Goal: Task Accomplishment & Management: Manage account settings

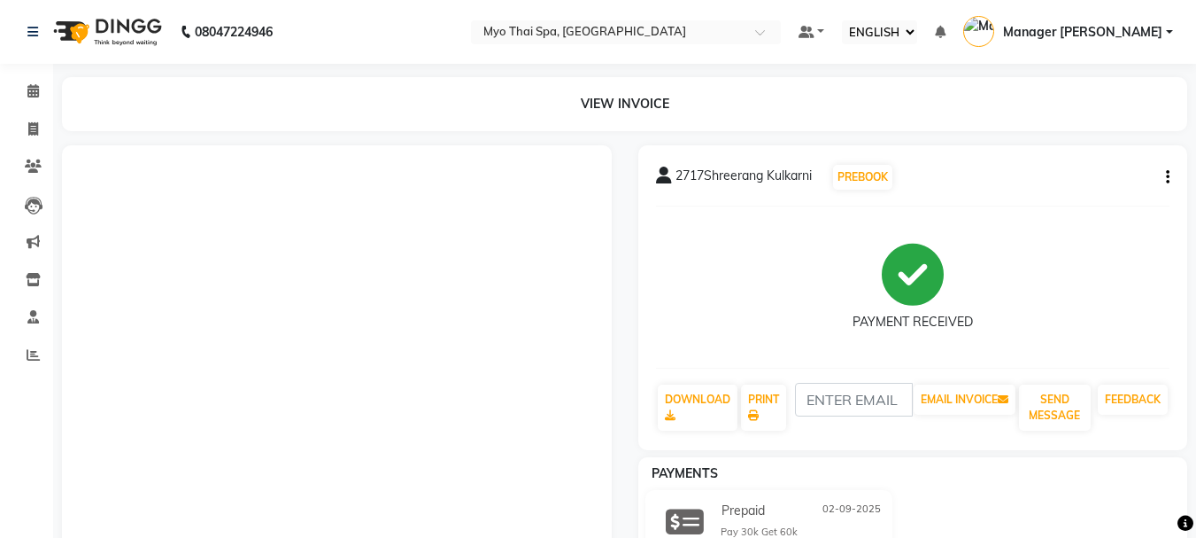
select select "ec"
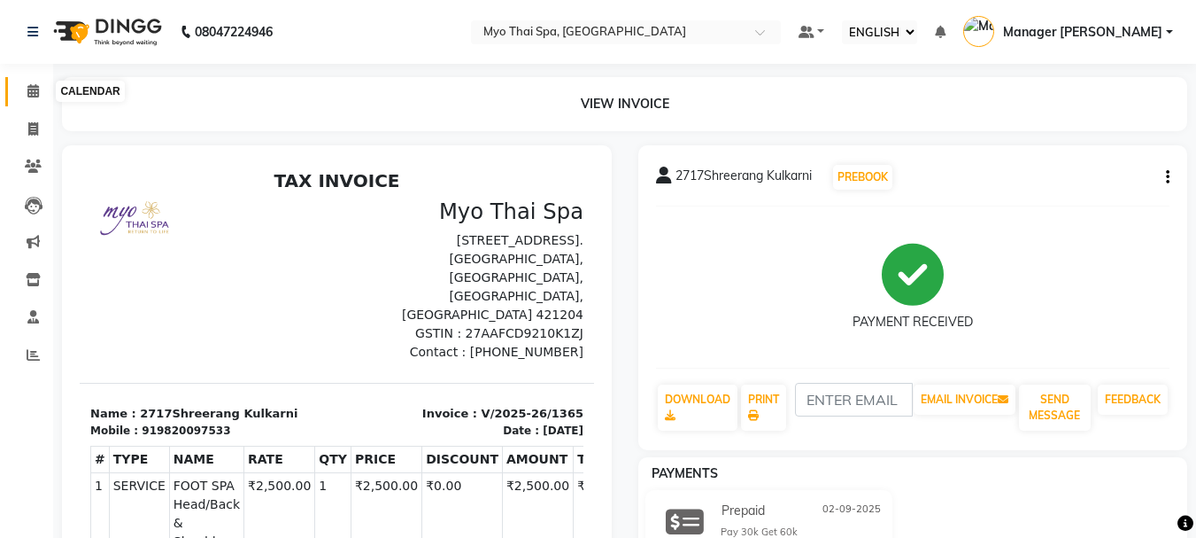
click at [18, 93] on span at bounding box center [33, 91] width 31 height 20
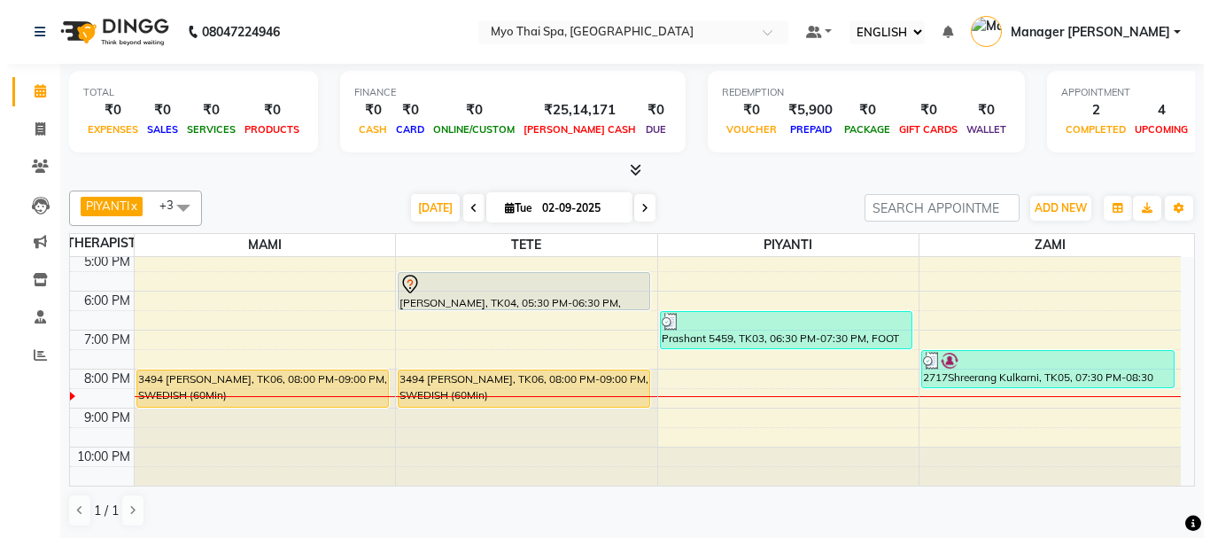
scroll to position [1, 0]
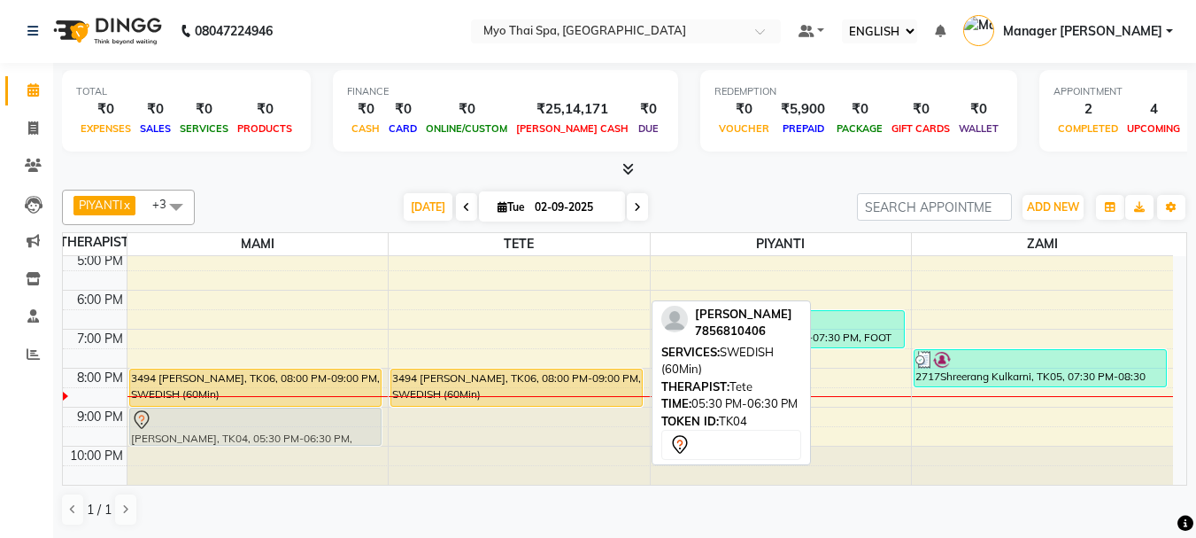
drag, startPoint x: 534, startPoint y: 289, endPoint x: 349, endPoint y: 426, distance: 230.4
click at [349, 426] on tr "[PERSON_NAME], TK01, 03:00 PM-04:00 PM, DEEP TISSUE (60Min) 3494 [PERSON_NAME],…" at bounding box center [618, 212] width 1111 height 545
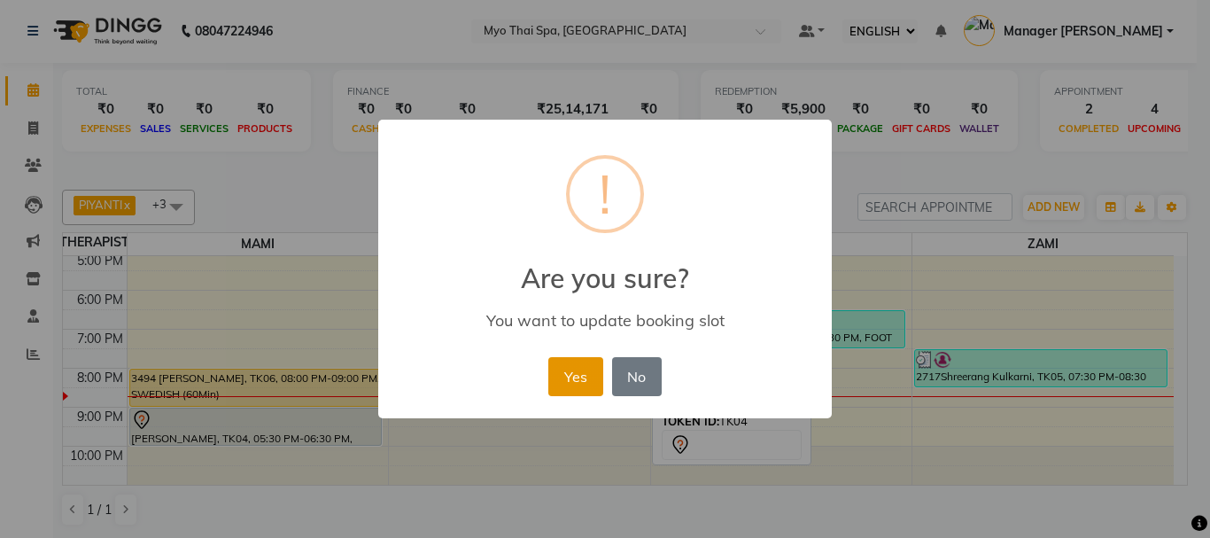
click at [569, 383] on button "Yes" at bounding box center [575, 376] width 54 height 39
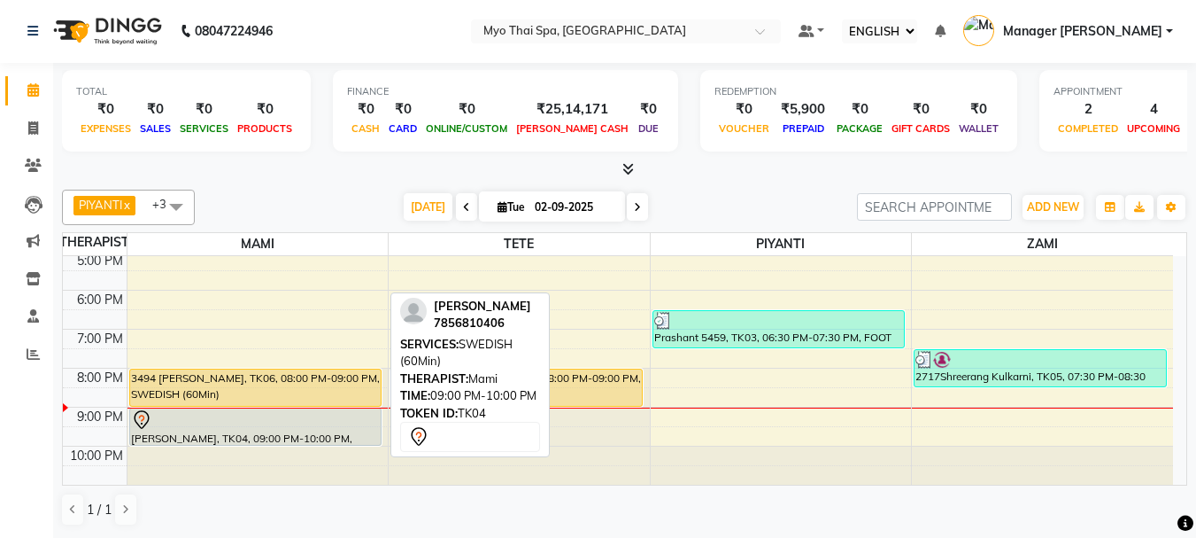
click at [248, 430] on div "[PERSON_NAME], TK04, 09:00 PM-10:00 PM, SWEDISH (60Min)" at bounding box center [255, 426] width 251 height 36
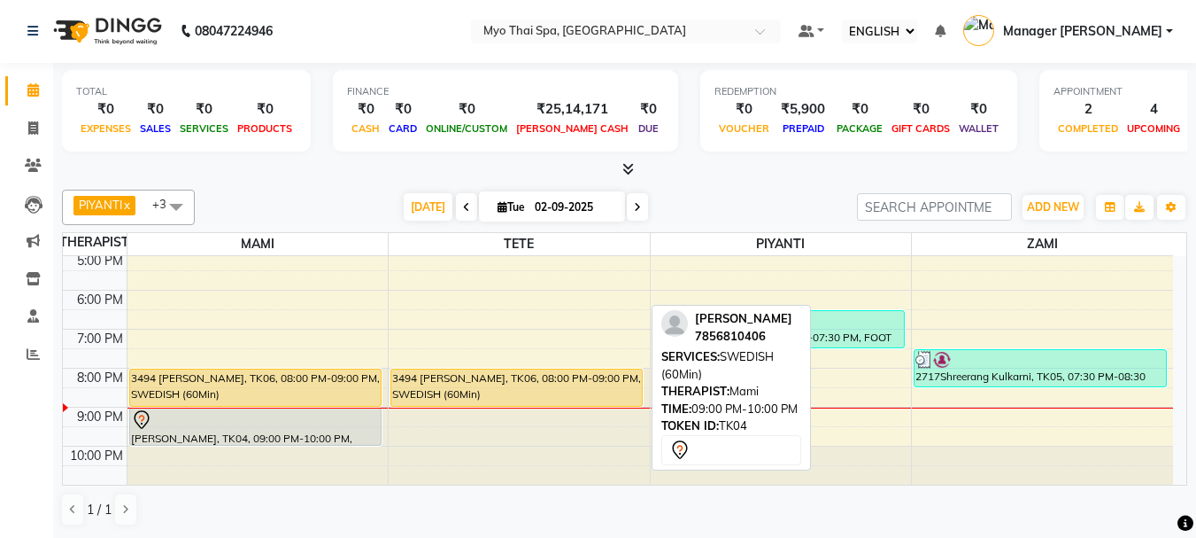
click at [301, 426] on div at bounding box center [255, 419] width 249 height 21
select select "7"
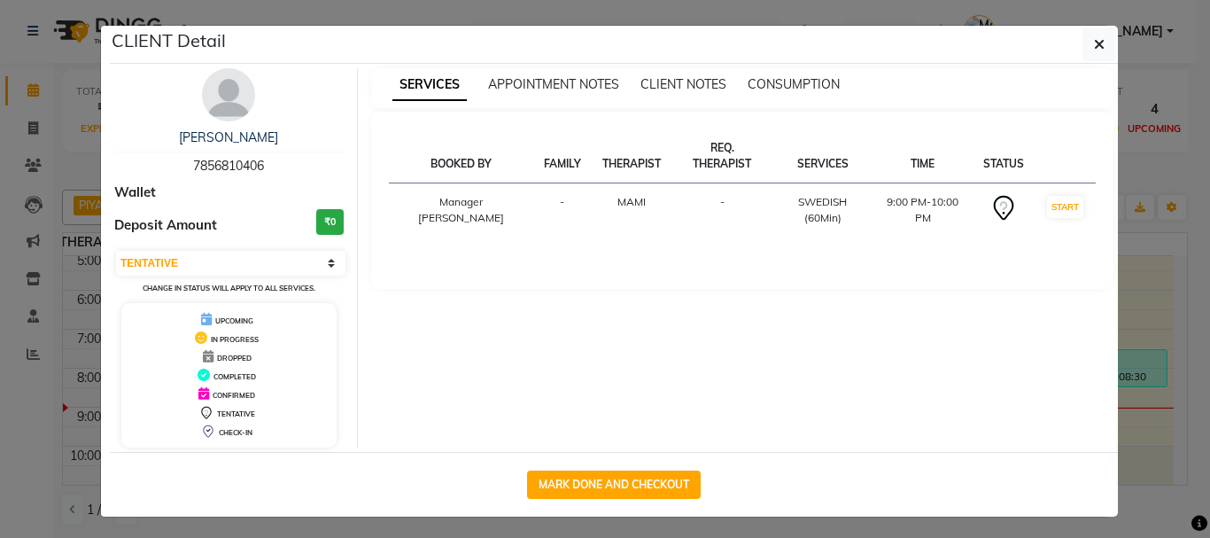
click at [615, 467] on div "MARK DONE AND CHECKOUT" at bounding box center [614, 484] width 1008 height 65
click at [601, 477] on button "MARK DONE AND CHECKOUT" at bounding box center [614, 484] width 174 height 28
select select "5086"
select select "service"
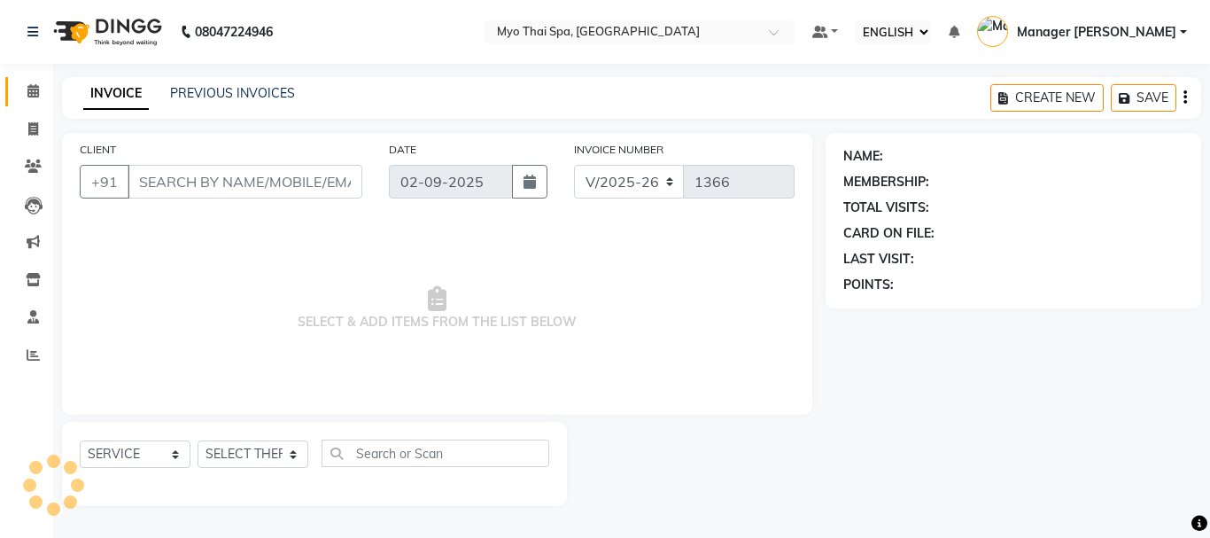
type input "7856810406"
select select "33413"
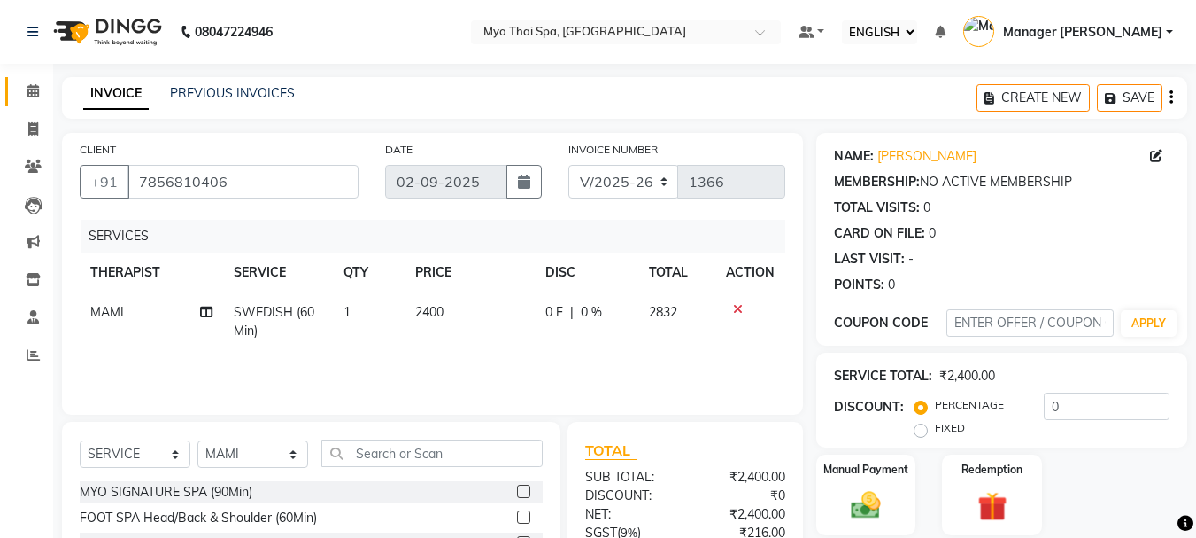
scroll to position [172, 0]
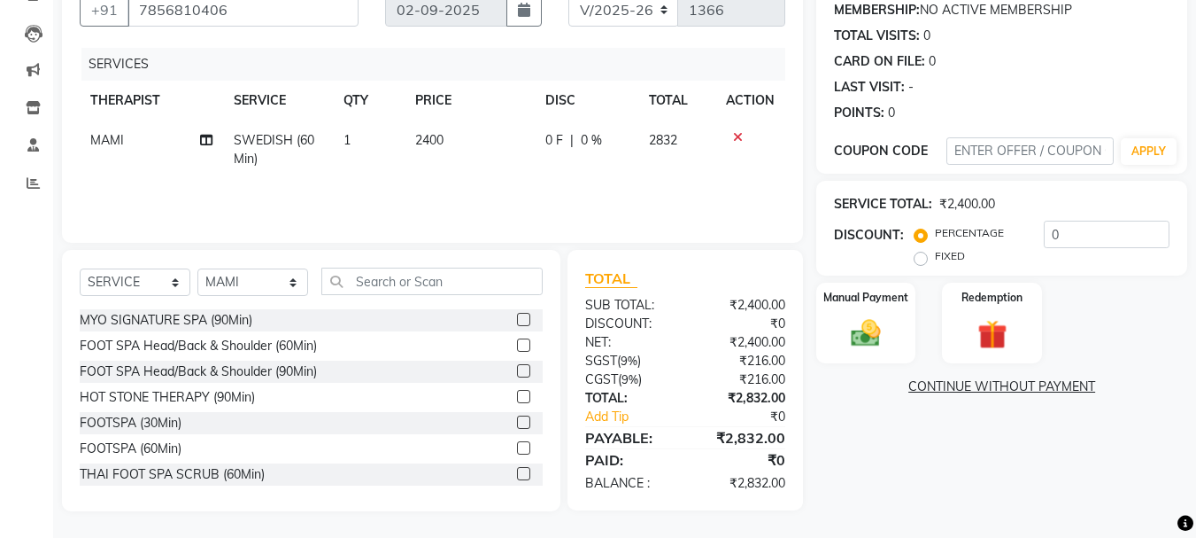
click at [935, 258] on label "FIXED" at bounding box center [950, 256] width 30 height 16
click at [919, 258] on input "FIXED" at bounding box center [924, 256] width 12 height 12
radio input "true"
click at [1091, 239] on input "0" at bounding box center [1107, 234] width 126 height 27
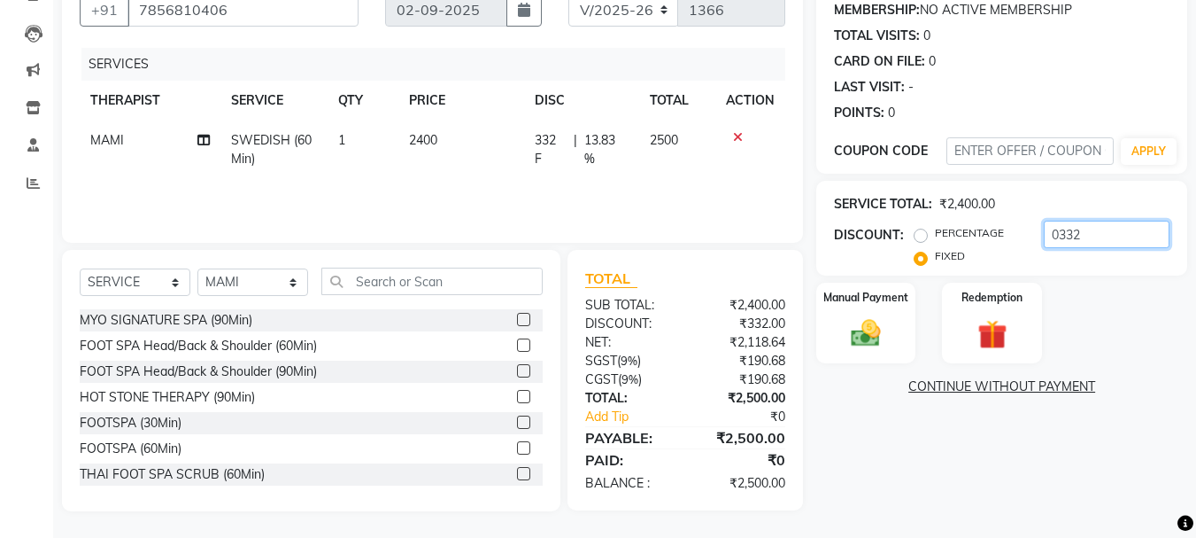
type input "0332"
click at [859, 430] on div "NAME: [PERSON_NAME] MEMBERSHIP: NO ACTIVE MEMBERSHIP TOTAL VISITS: 0 CARD ON FI…" at bounding box center [1009, 236] width 384 height 550
click at [875, 341] on img at bounding box center [866, 332] width 50 height 35
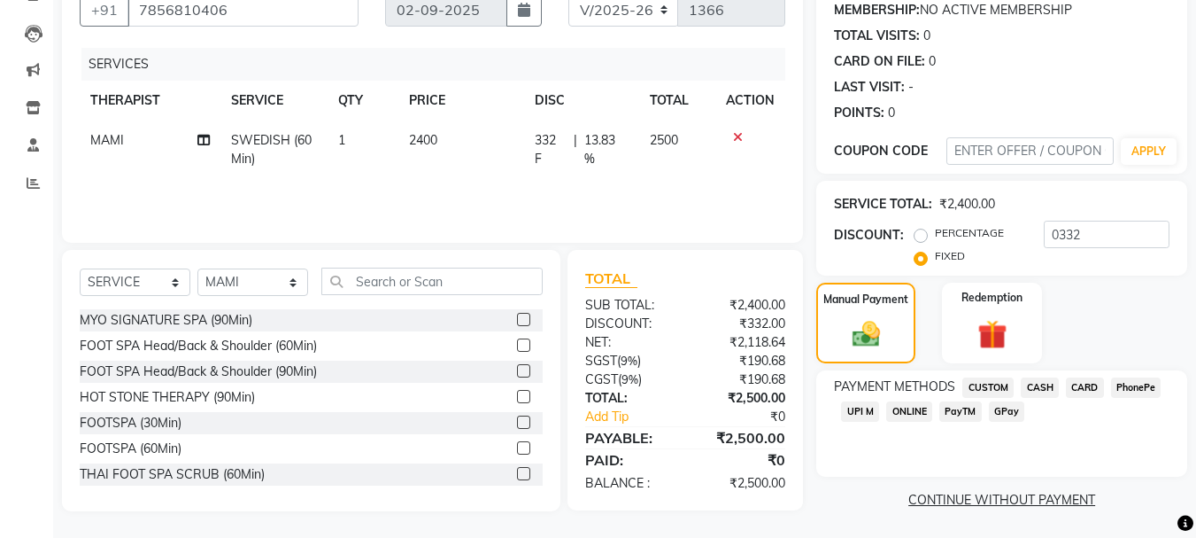
click at [876, 413] on span "UPI M" at bounding box center [860, 411] width 38 height 20
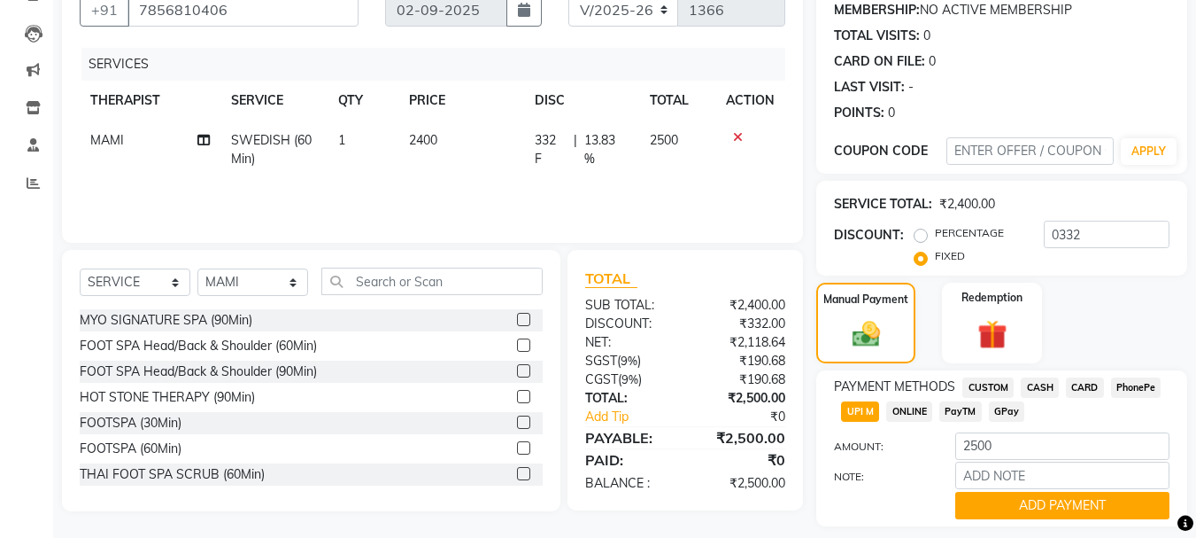
scroll to position [223, 0]
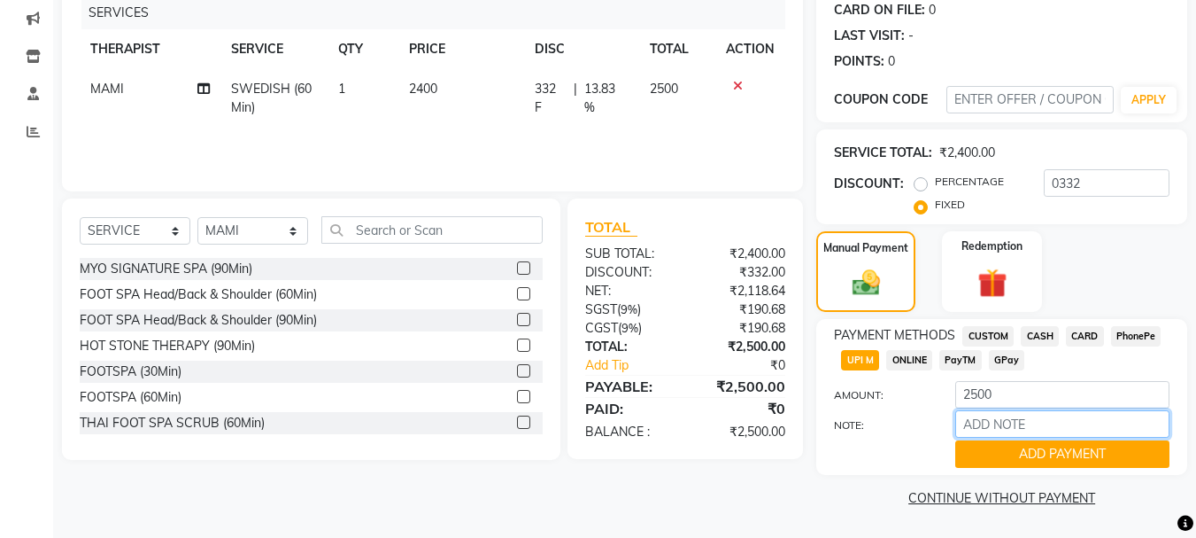
click at [1012, 430] on input "NOTE:" at bounding box center [1063, 423] width 214 height 27
click at [1011, 457] on button "ADD PAYMENT" at bounding box center [1063, 453] width 214 height 27
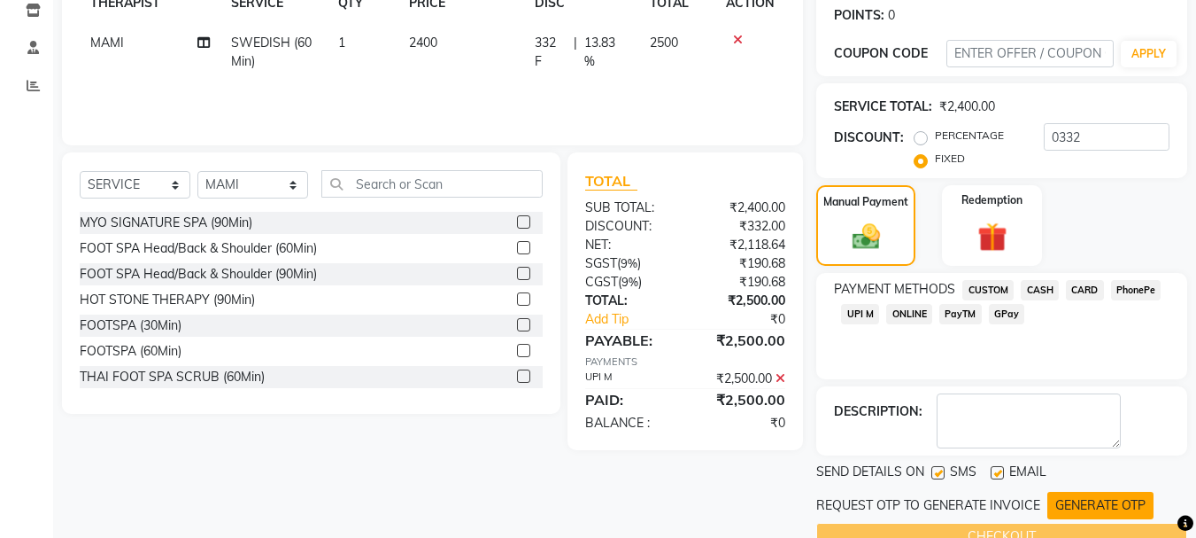
scroll to position [308, 0]
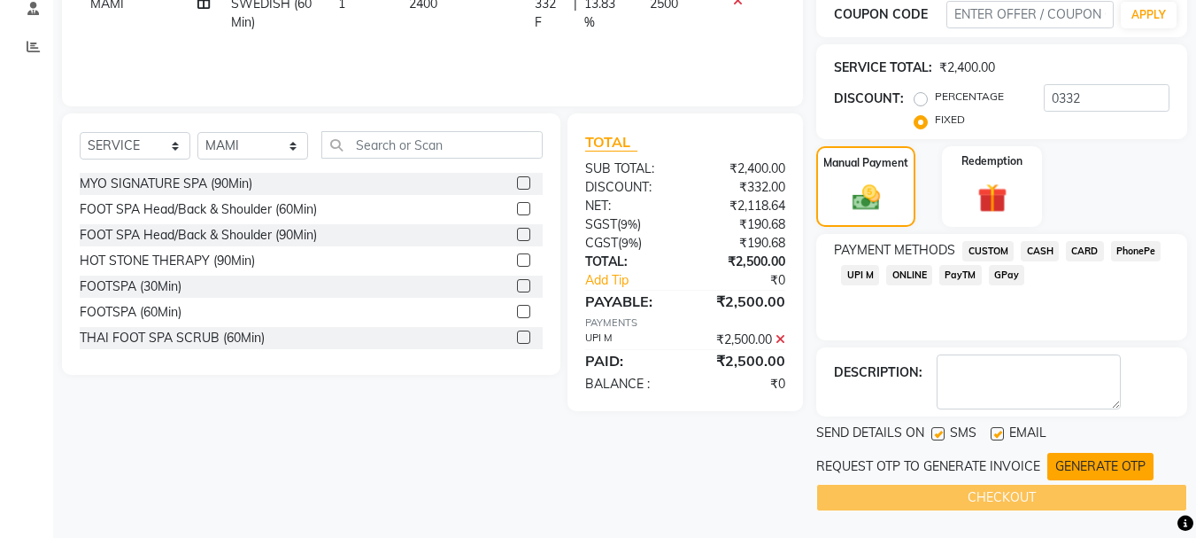
click at [1068, 473] on button "GENERATE OTP" at bounding box center [1101, 466] width 106 height 27
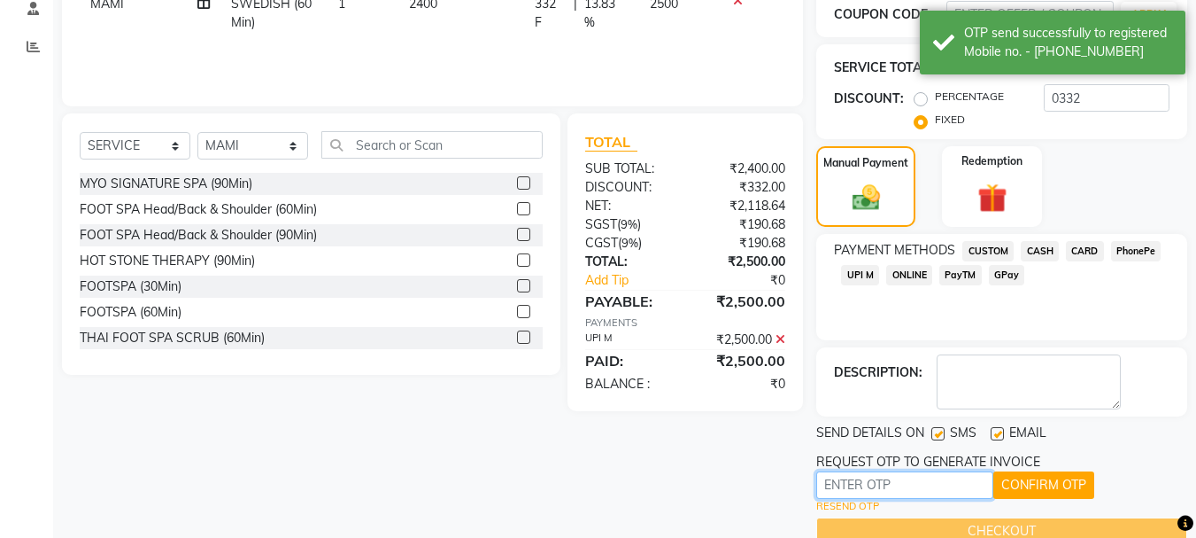
click at [916, 482] on input "text" at bounding box center [905, 484] width 177 height 27
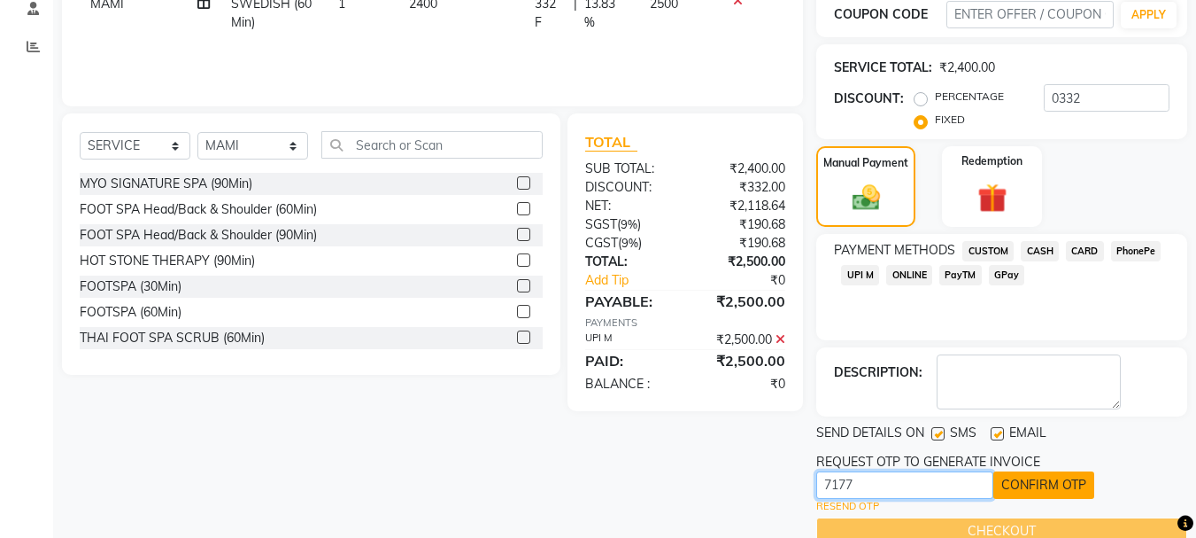
type input "7177"
click at [1041, 486] on button "CONFIRM OTP" at bounding box center [1044, 484] width 101 height 27
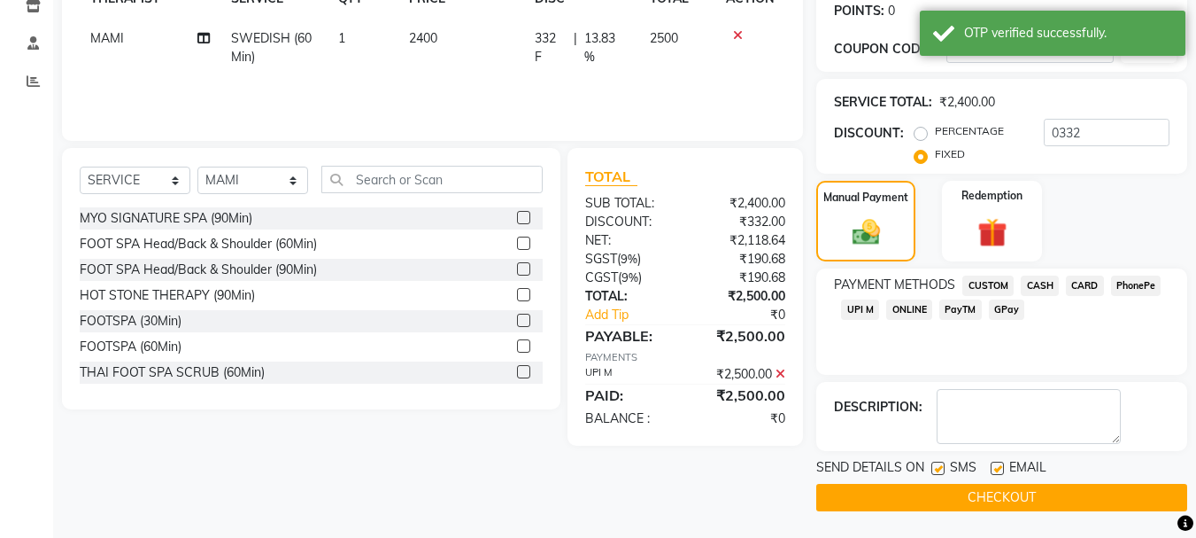
scroll to position [274, 0]
click at [1045, 496] on button "CHECKOUT" at bounding box center [1002, 497] width 371 height 27
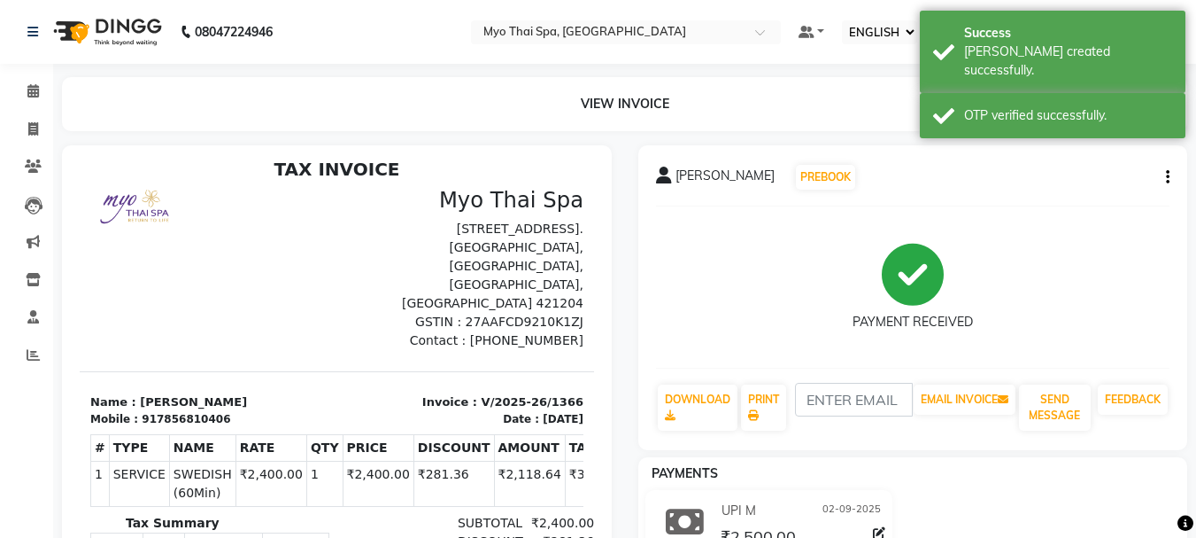
scroll to position [14, 0]
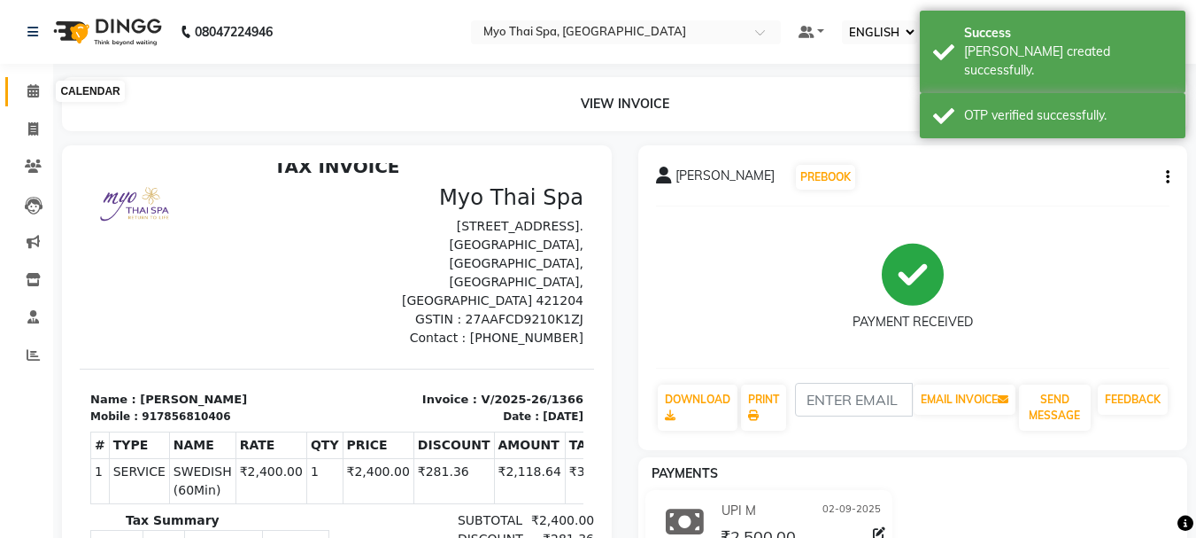
click at [29, 89] on icon at bounding box center [33, 90] width 12 height 13
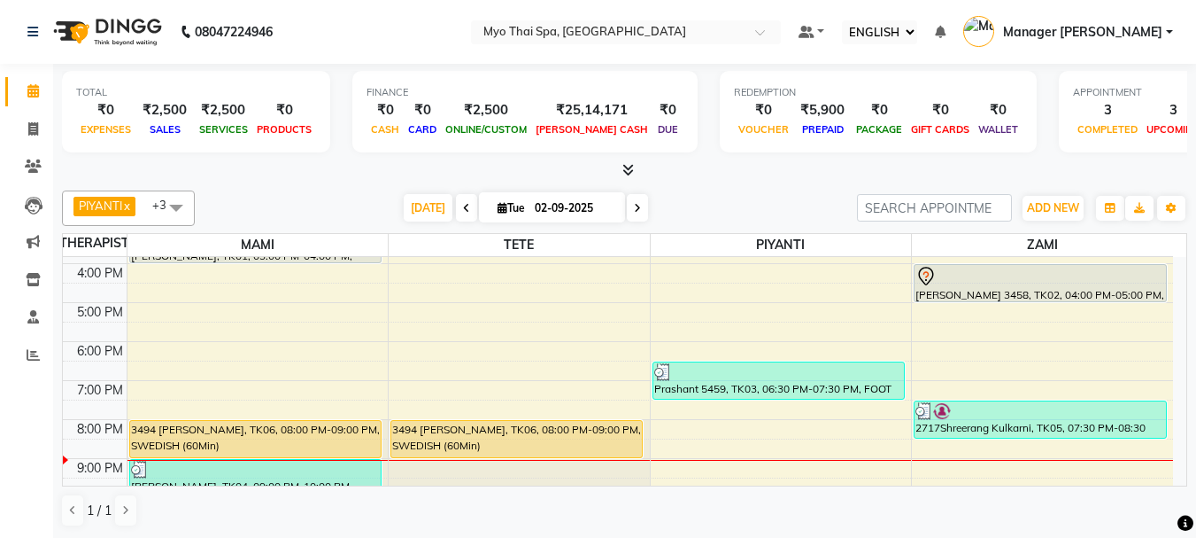
scroll to position [316, 0]
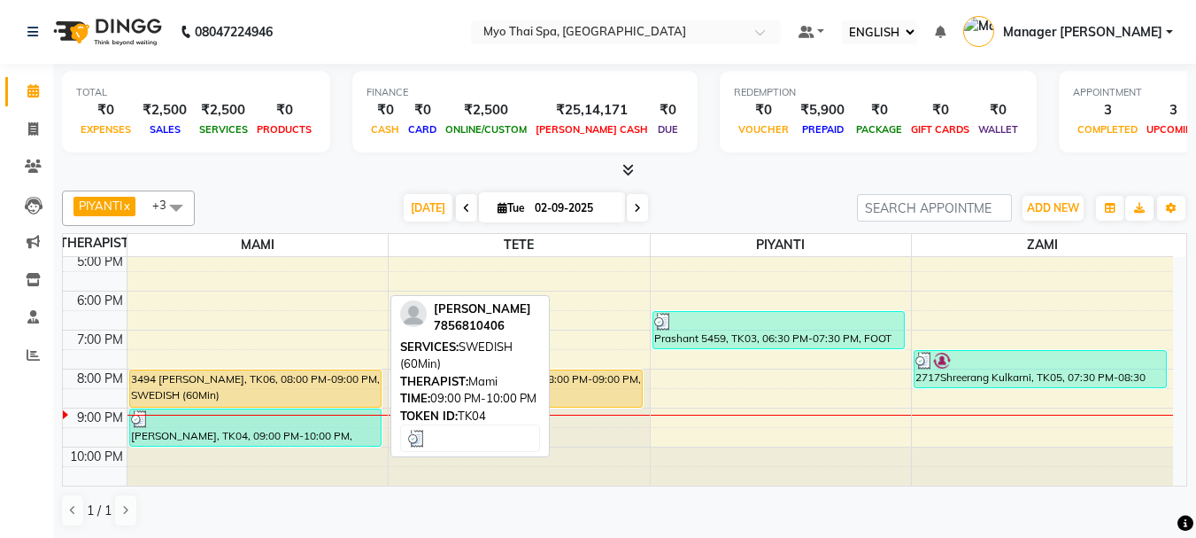
click at [339, 429] on div "[PERSON_NAME], TK04, 09:00 PM-10:00 PM, SWEDISH (60Min)" at bounding box center [255, 427] width 251 height 36
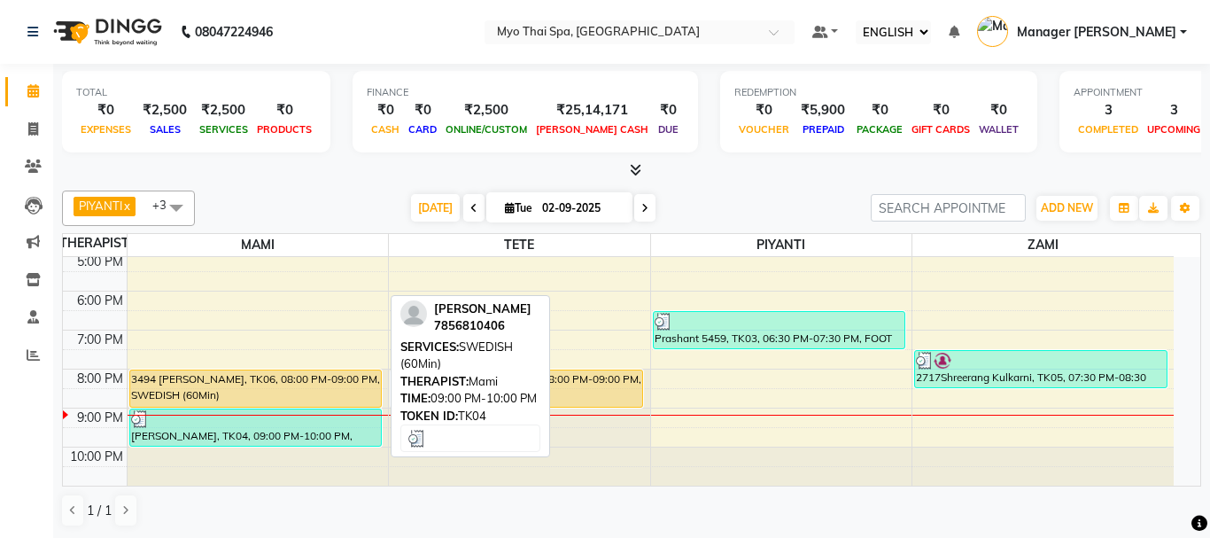
select select "3"
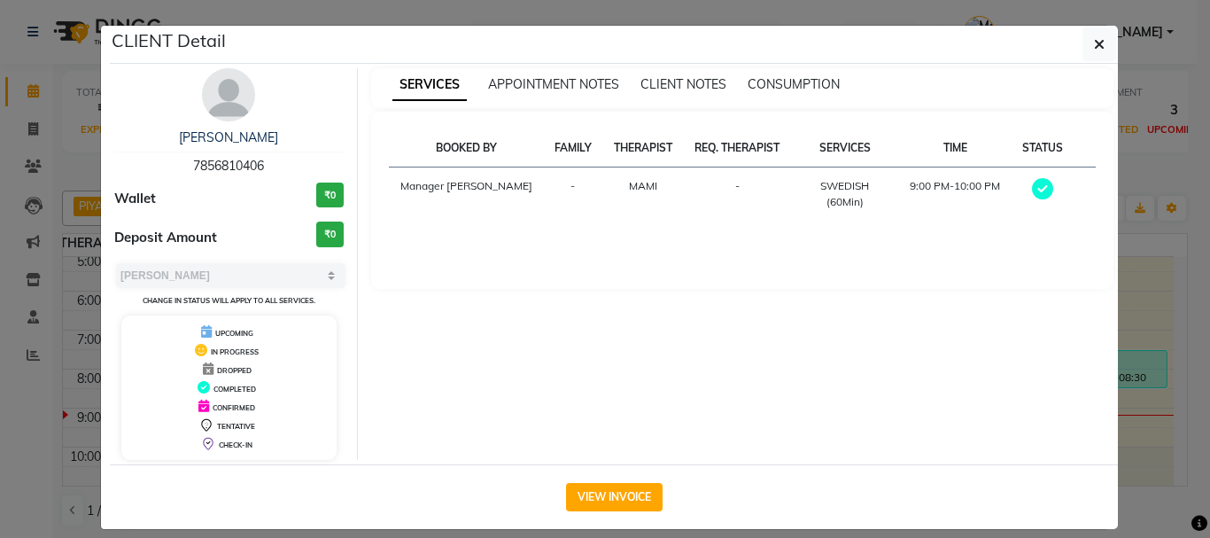
drag, startPoint x: 180, startPoint y: 157, endPoint x: 282, endPoint y: 166, distance: 103.1
click at [282, 166] on div "[PERSON_NAME] 7856810406" at bounding box center [228, 151] width 229 height 47
copy span "7856810406"
click at [1094, 44] on icon "button" at bounding box center [1099, 44] width 11 height 14
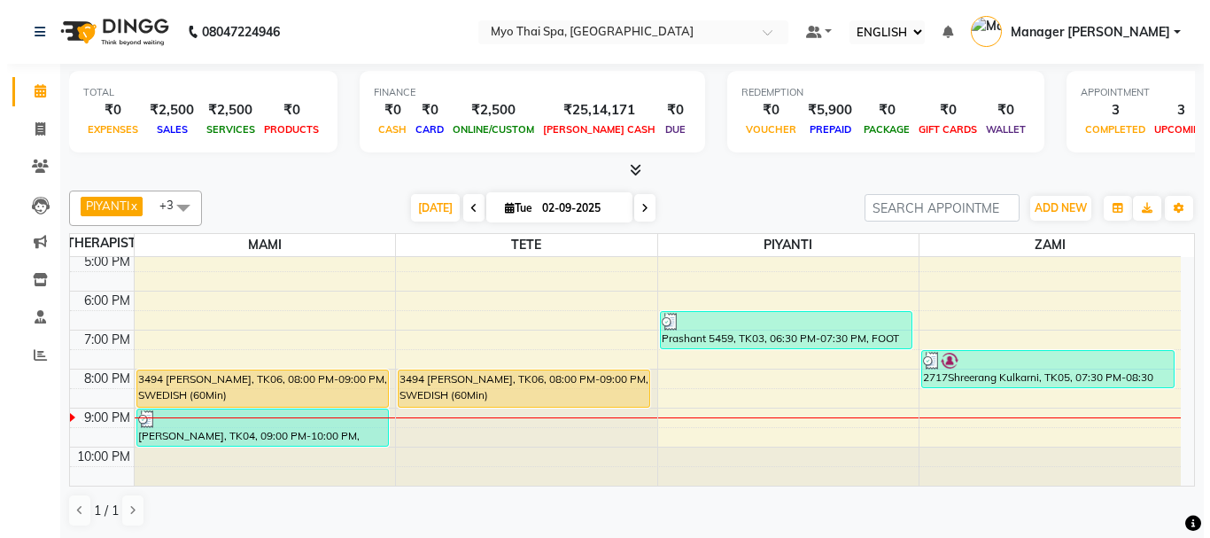
scroll to position [1, 0]
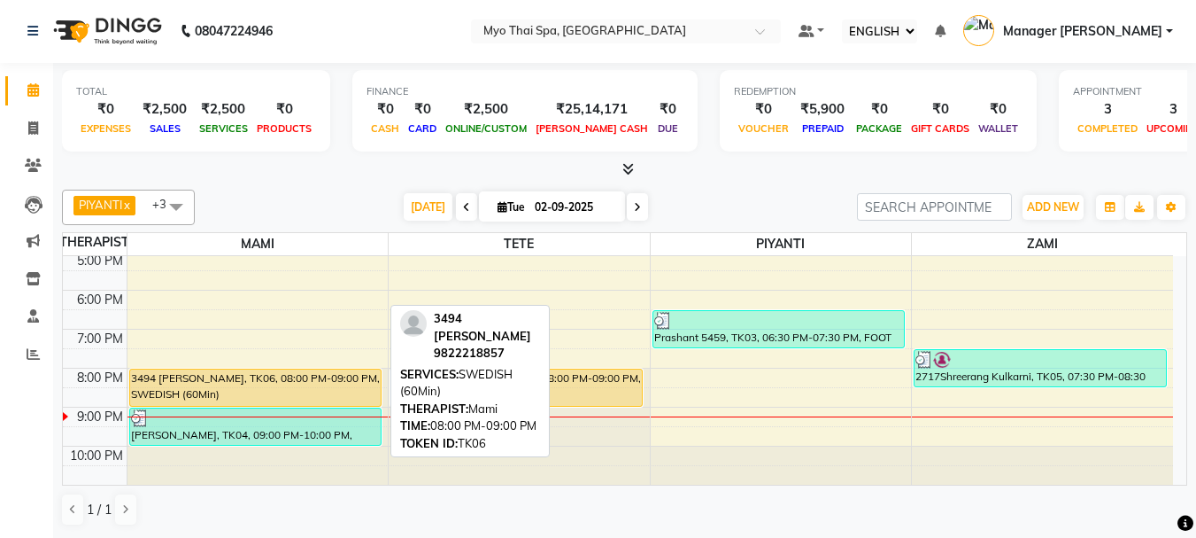
click at [213, 392] on div "3494 [PERSON_NAME], TK06, 08:00 PM-09:00 PM, SWEDISH (60Min)" at bounding box center [255, 387] width 251 height 36
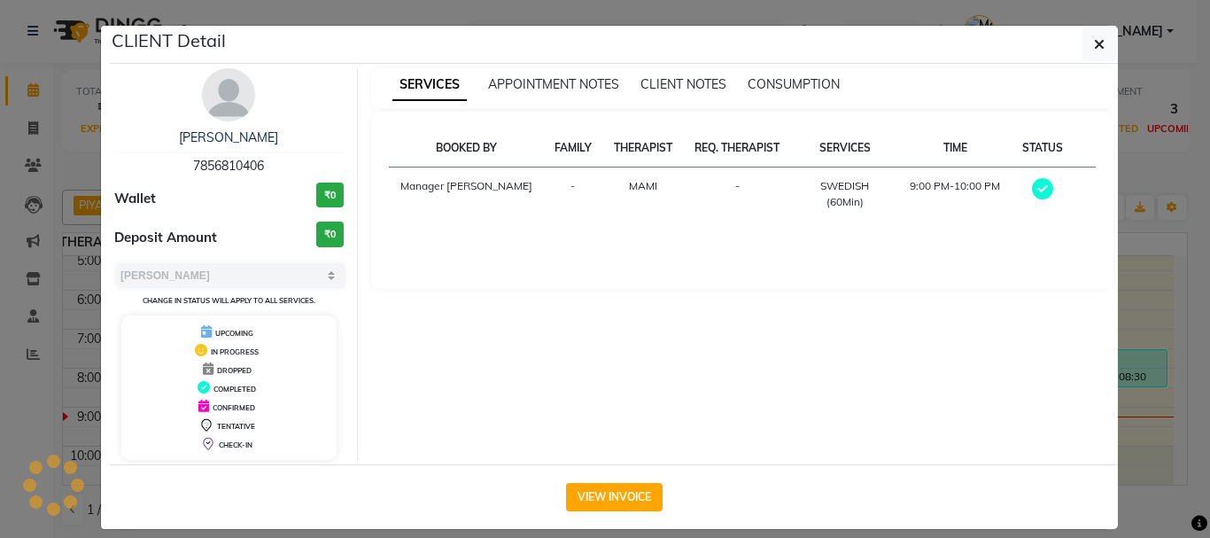
select select "1"
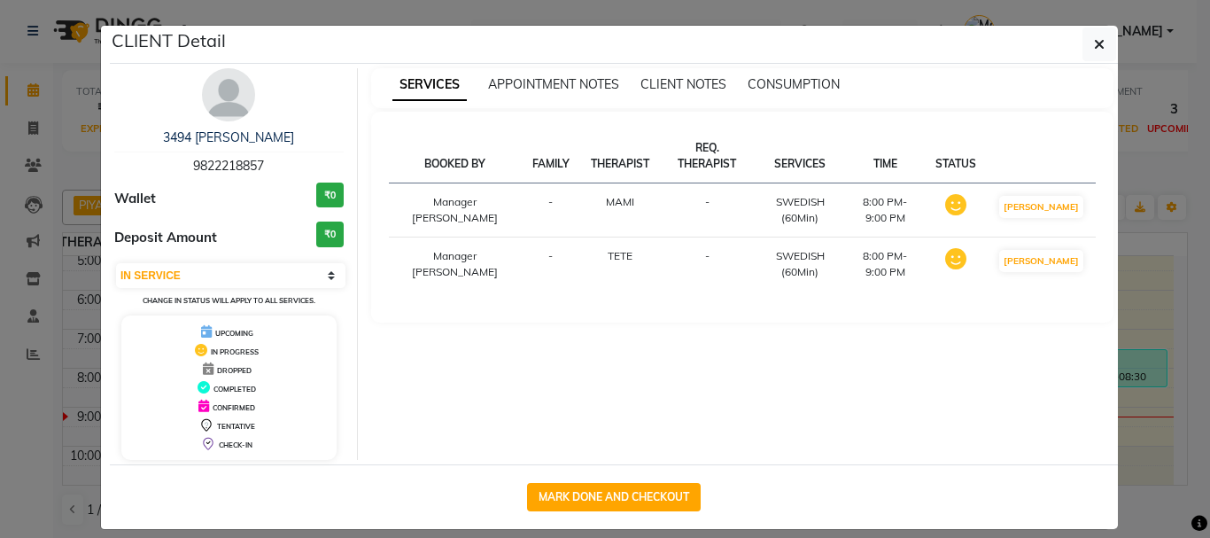
drag, startPoint x: 581, startPoint y: 505, endPoint x: 616, endPoint y: 481, distance: 42.7
click at [580, 505] on button "MARK DONE AND CHECKOUT" at bounding box center [614, 497] width 174 height 28
select select "5086"
select select "service"
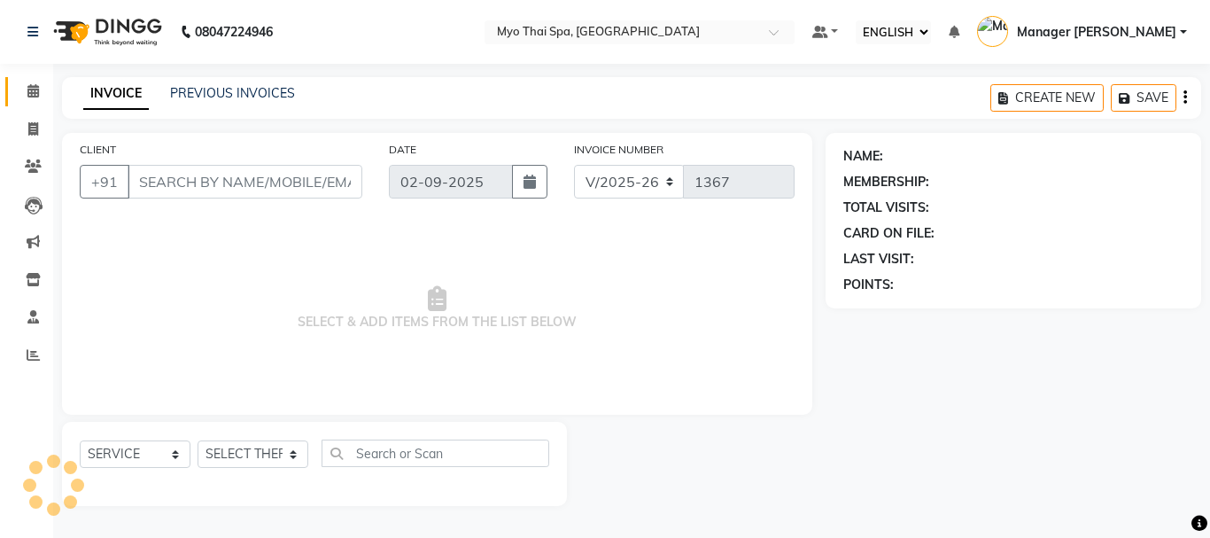
type input "9822218857"
select select "33413"
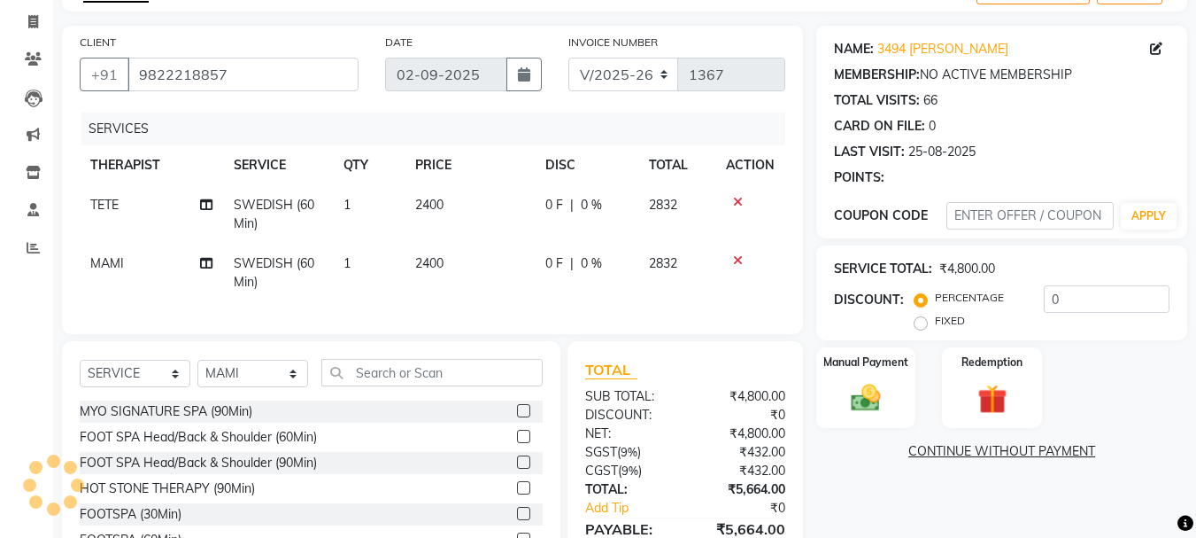
scroll to position [212, 0]
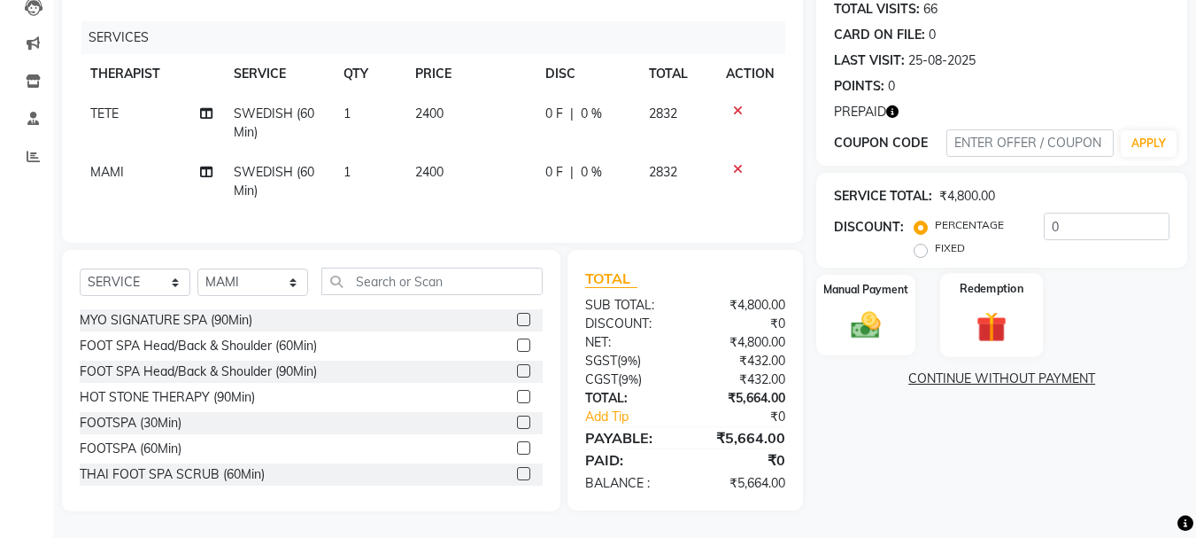
click at [984, 307] on img at bounding box center [992, 326] width 50 height 38
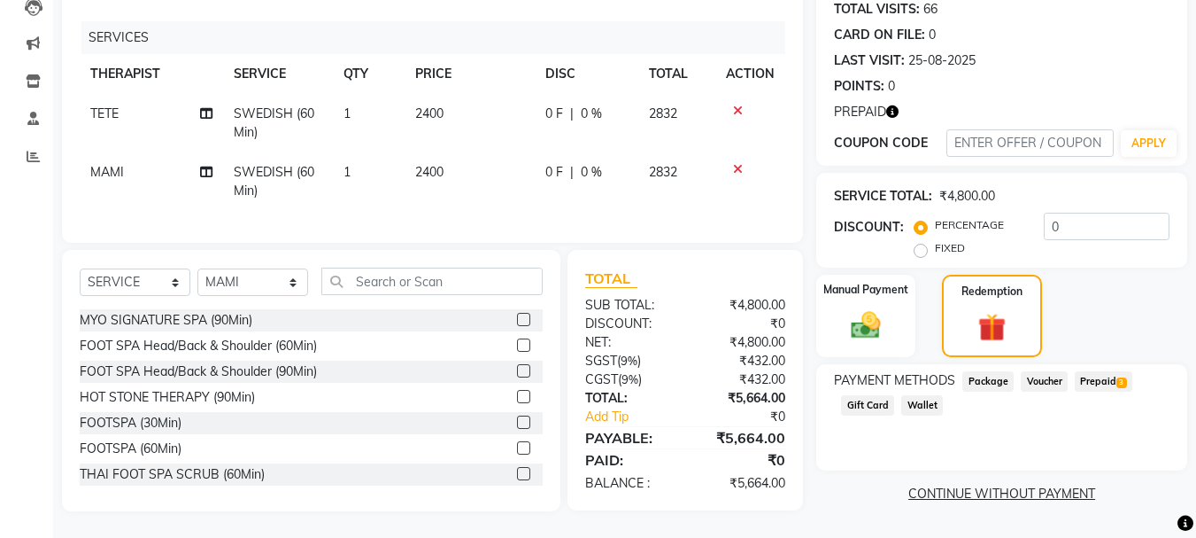
click at [1102, 371] on span "Prepaid 3" at bounding box center [1104, 381] width 58 height 20
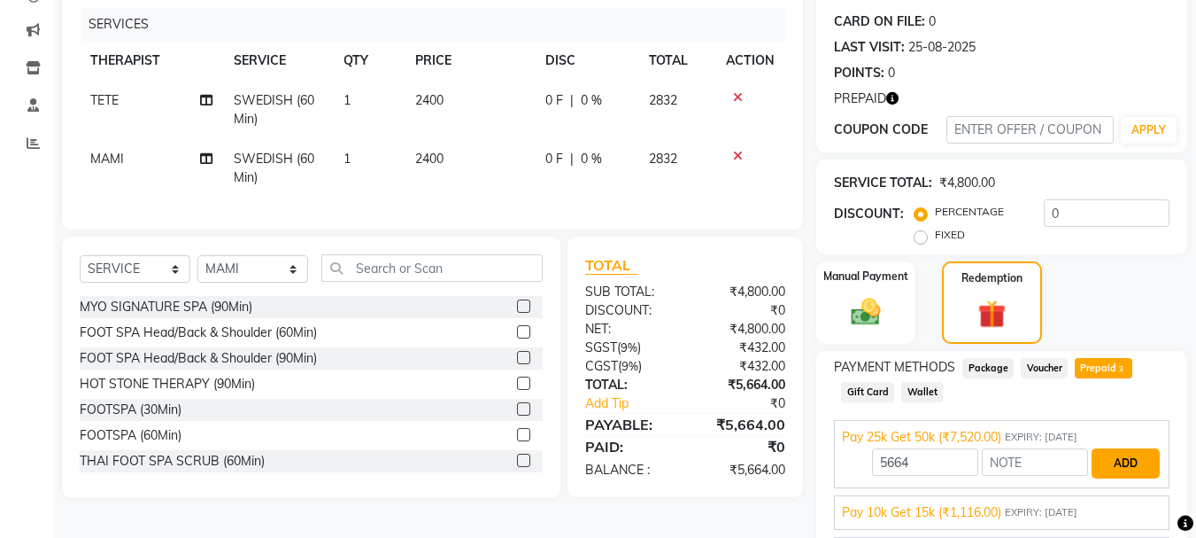
click at [1136, 464] on button "ADD" at bounding box center [1126, 463] width 68 height 30
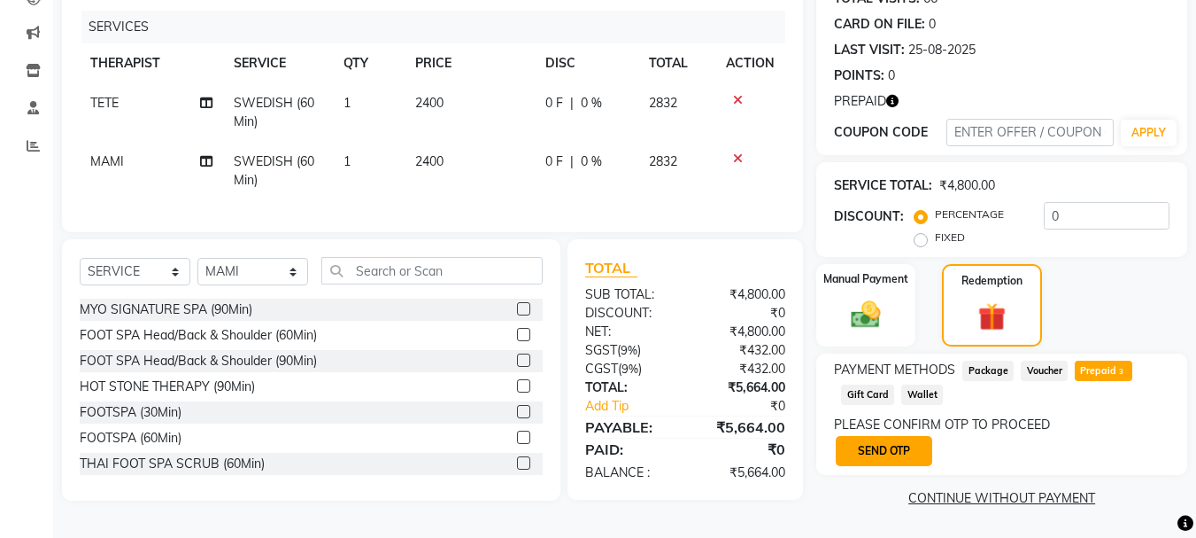
click at [861, 444] on button "SEND OTP" at bounding box center [884, 451] width 97 height 30
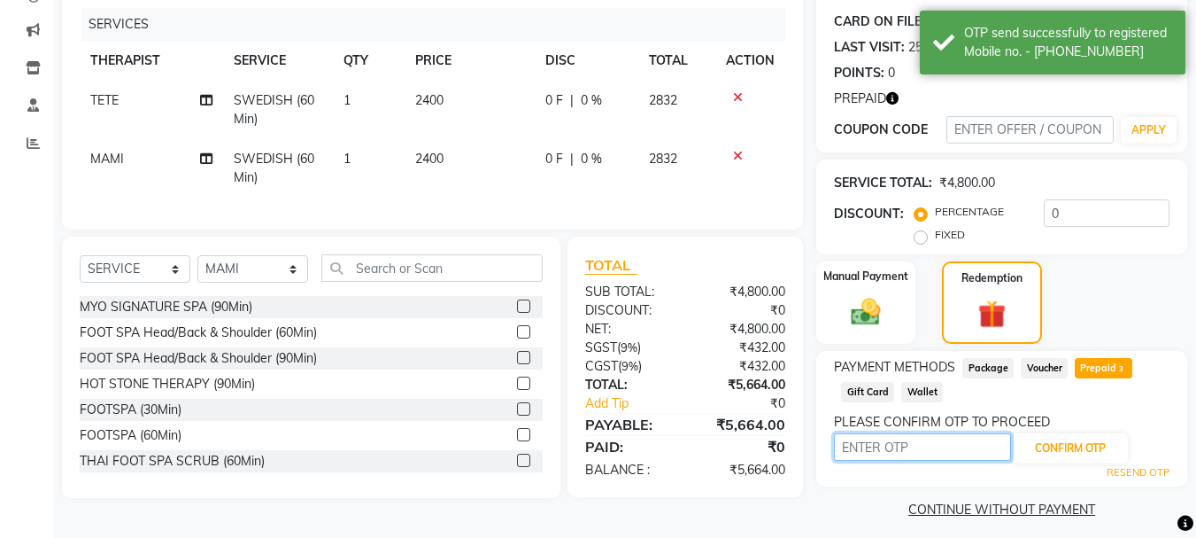
click at [916, 445] on input "text" at bounding box center [922, 446] width 177 height 27
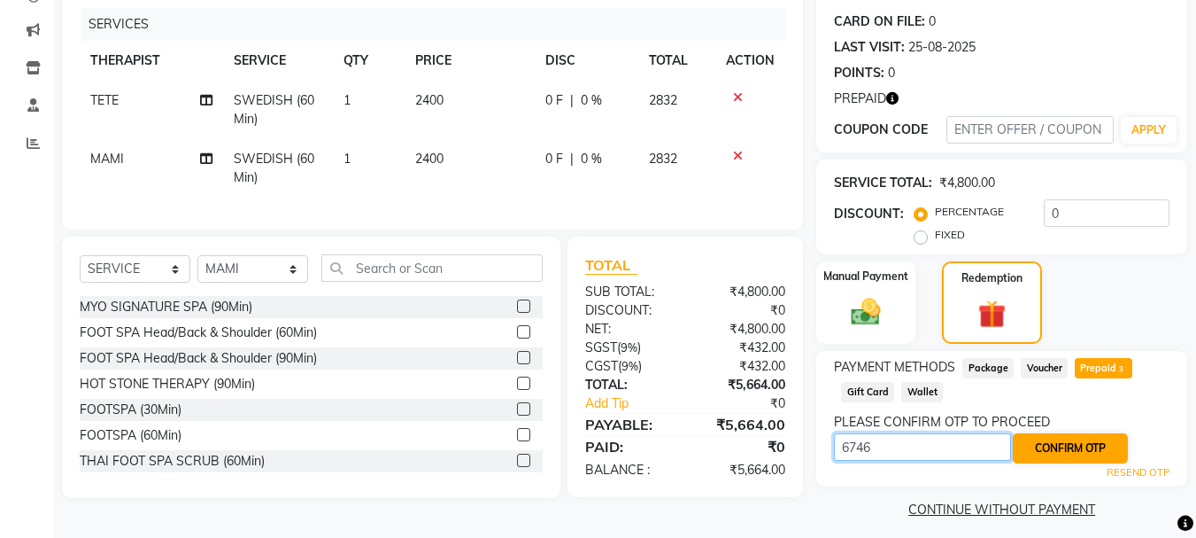
type input "6746"
drag, startPoint x: 1088, startPoint y: 443, endPoint x: 1142, endPoint y: 464, distance: 57.2
click at [1092, 443] on button "CONFIRM OTP" at bounding box center [1070, 448] width 115 height 30
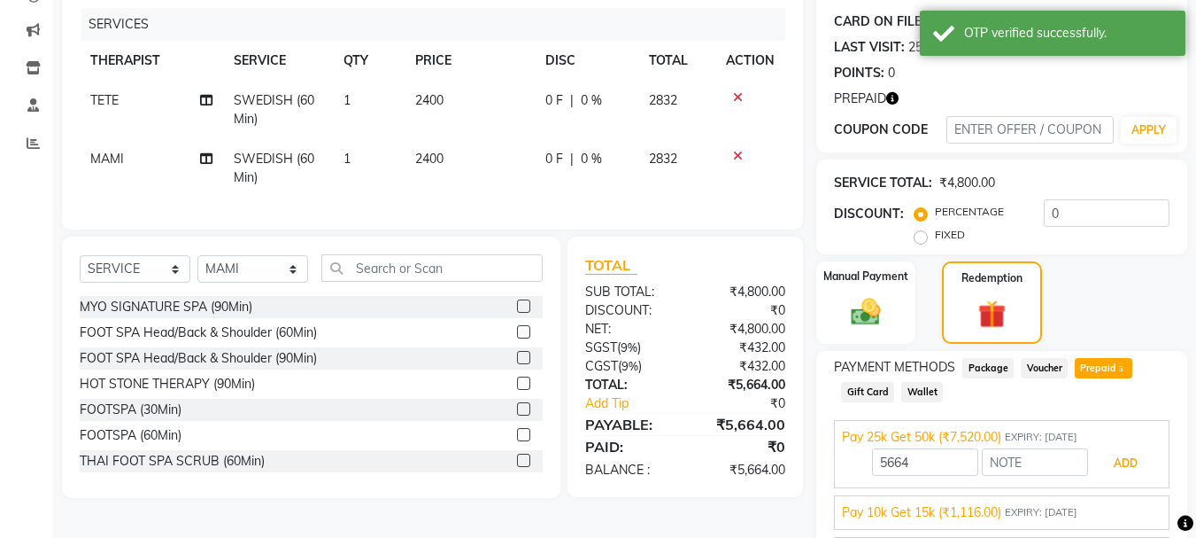
drag, startPoint x: 1118, startPoint y: 472, endPoint x: 1165, endPoint y: 456, distance: 48.7
click at [1129, 468] on button "ADD" at bounding box center [1126, 463] width 68 height 30
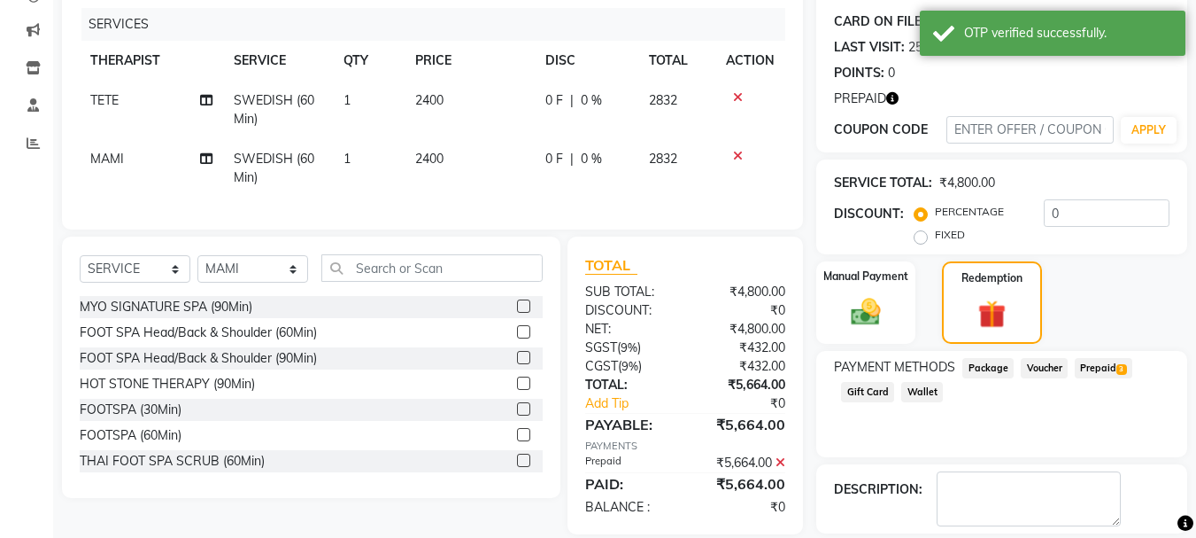
scroll to position [294, 0]
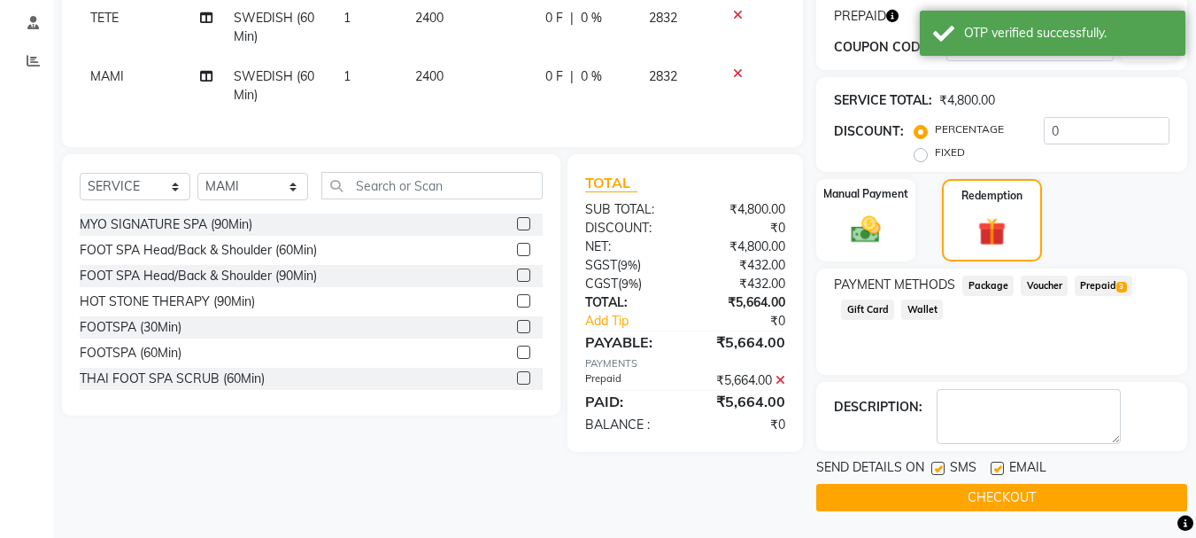
click at [999, 499] on button "CHECKOUT" at bounding box center [1002, 497] width 371 height 27
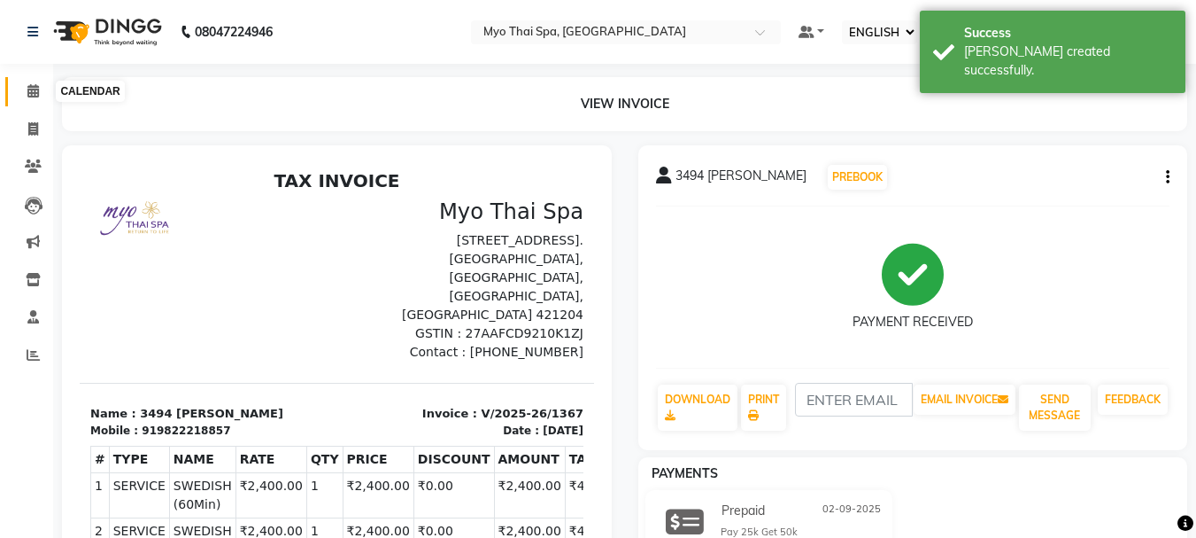
click at [35, 88] on icon at bounding box center [33, 90] width 12 height 13
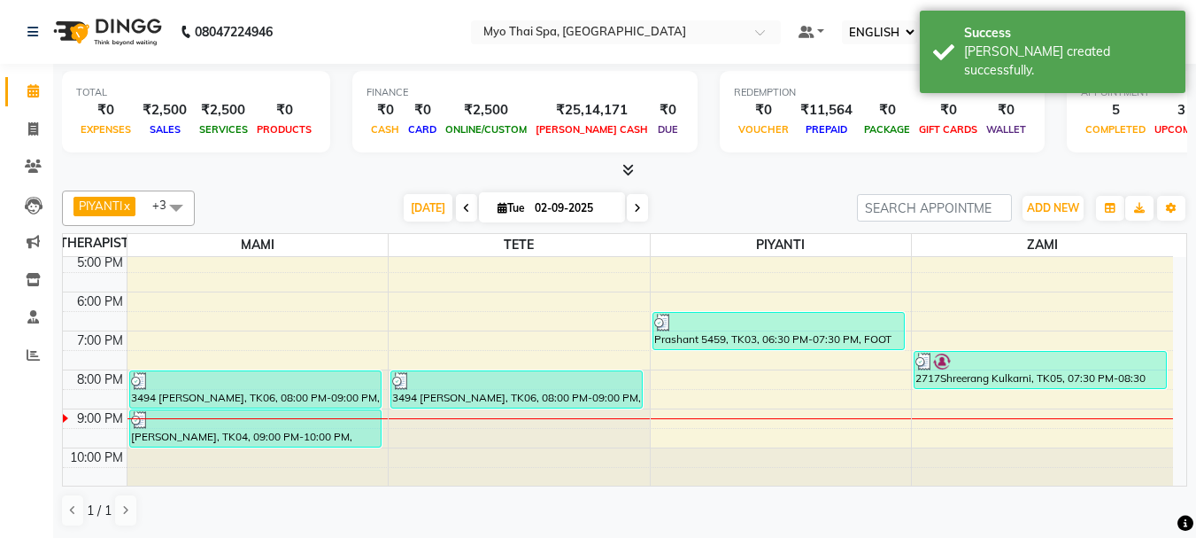
scroll to position [316, 0]
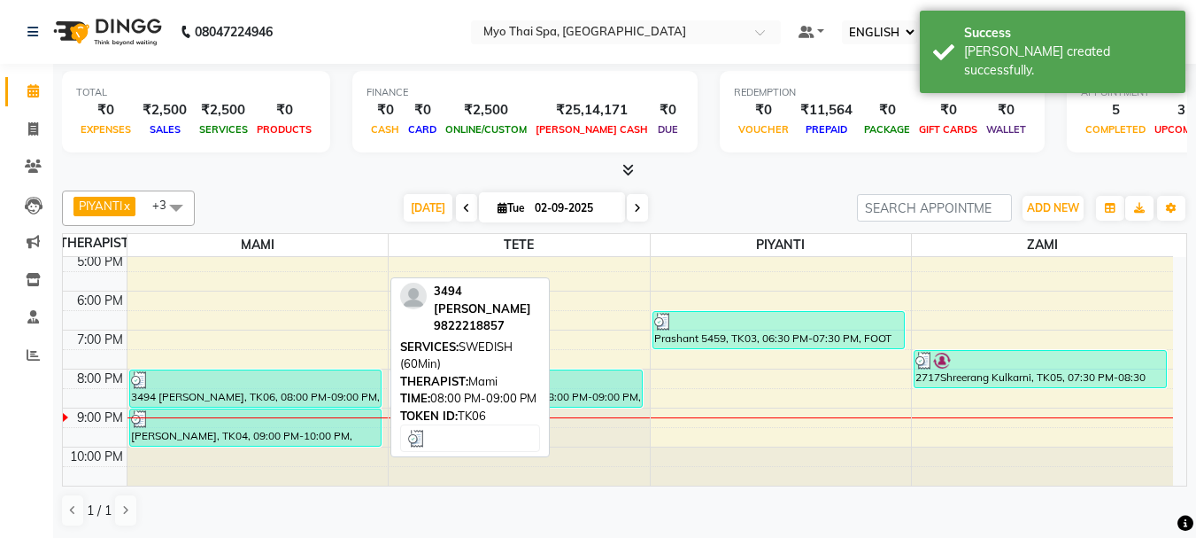
click at [275, 390] on div "3494 [PERSON_NAME], TK06, 08:00 PM-09:00 PM, SWEDISH (60Min)" at bounding box center [255, 388] width 251 height 36
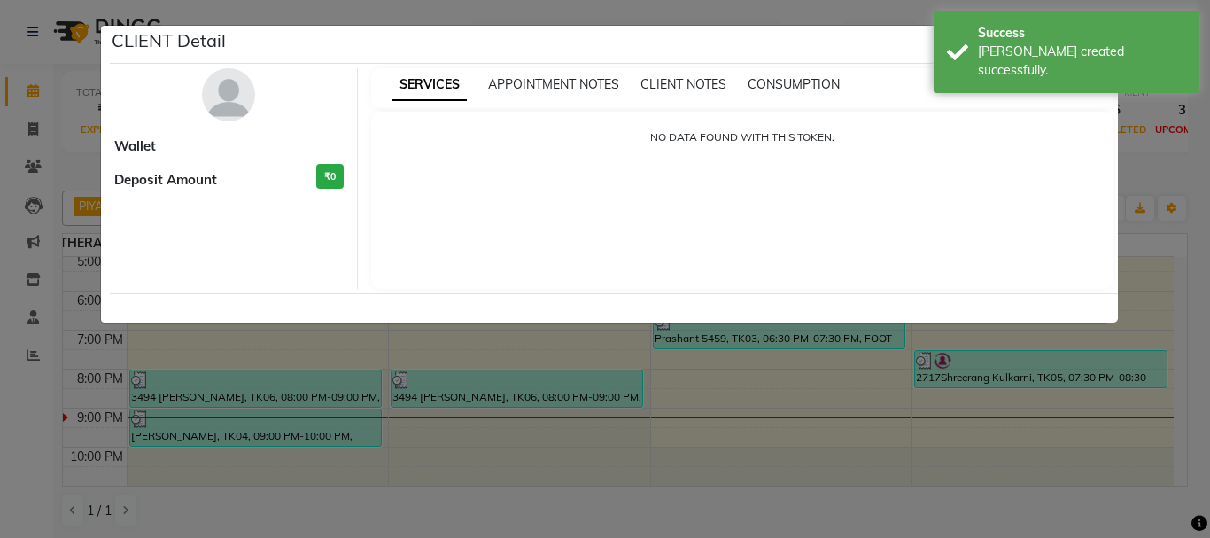
select select "3"
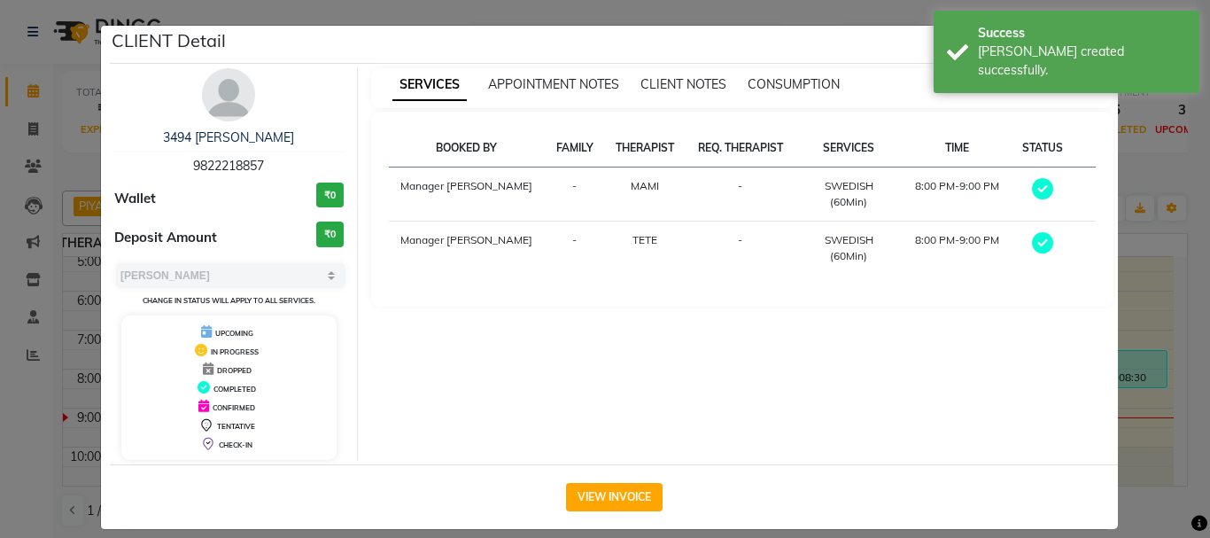
drag, startPoint x: 181, startPoint y: 159, endPoint x: 271, endPoint y: 159, distance: 90.3
click at [271, 159] on div "3494 [PERSON_NAME] 9822218857" at bounding box center [228, 151] width 229 height 47
copy span "9822218857"
click at [1140, 318] on ngb-modal-window "CLIENT Detail 3494 [PERSON_NAME] 9822218857 Wallet ₹0 Deposit Amount ₹0 SELECT …" at bounding box center [605, 269] width 1210 height 538
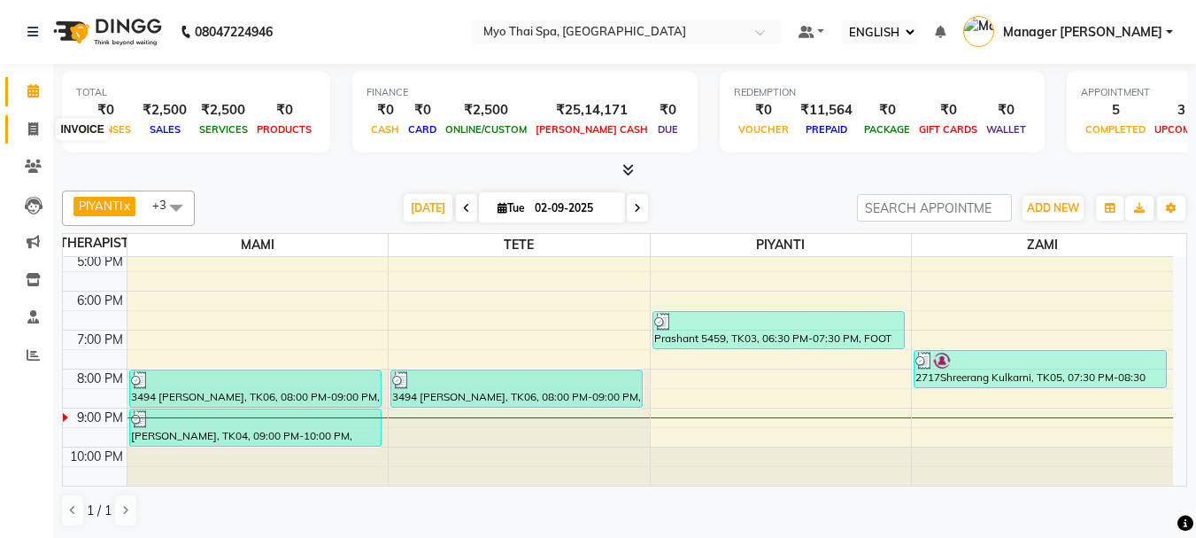
click at [34, 128] on icon at bounding box center [33, 128] width 10 height 13
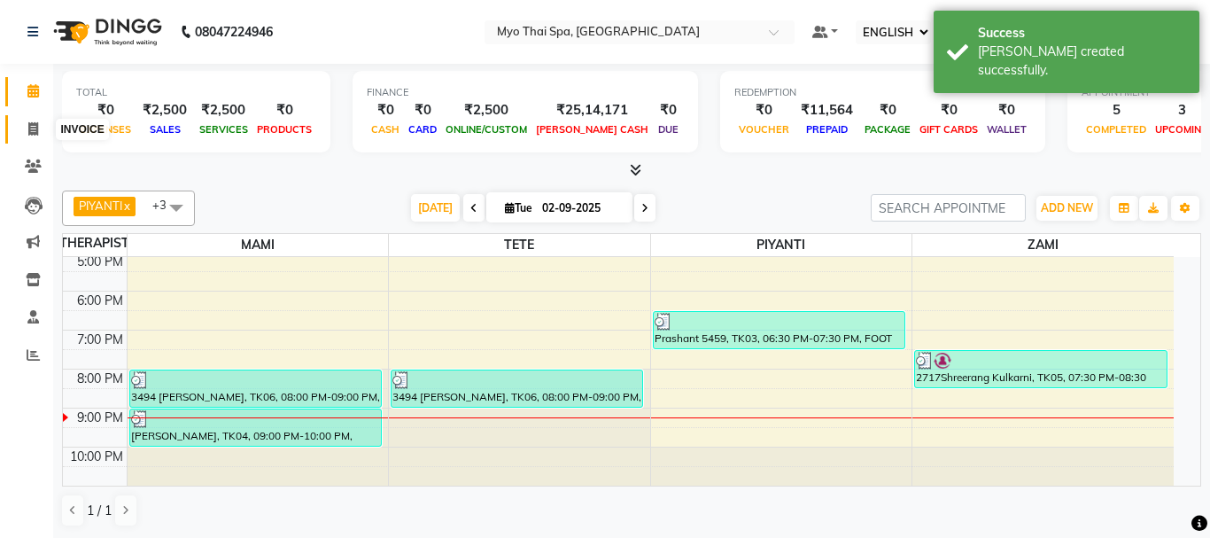
select select "5086"
select select "service"
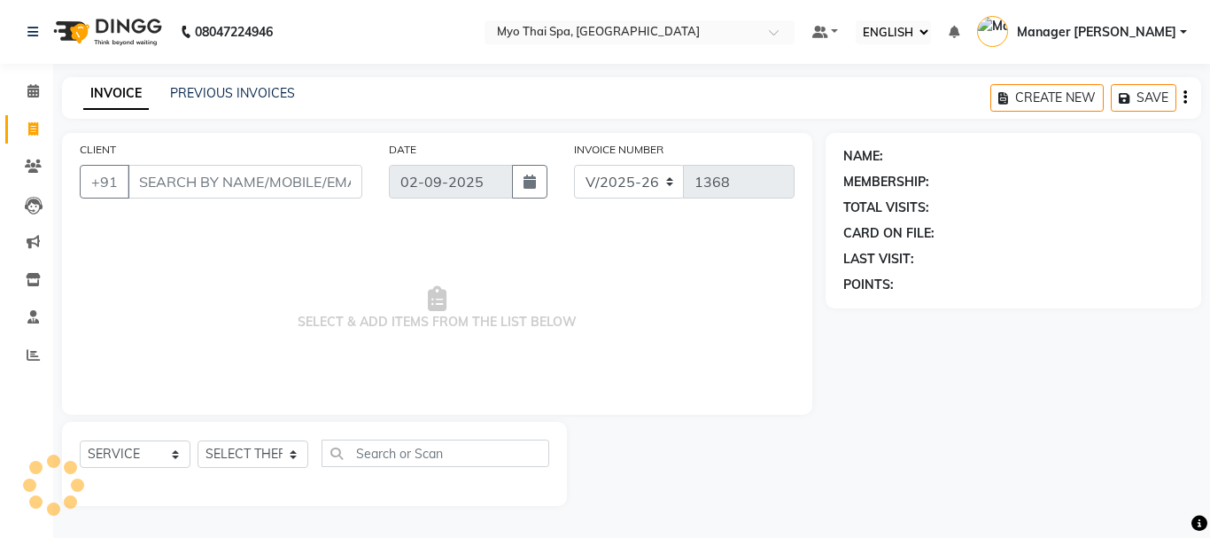
click at [199, 169] on input "CLIENT" at bounding box center [245, 182] width 235 height 34
type input "9822218857"
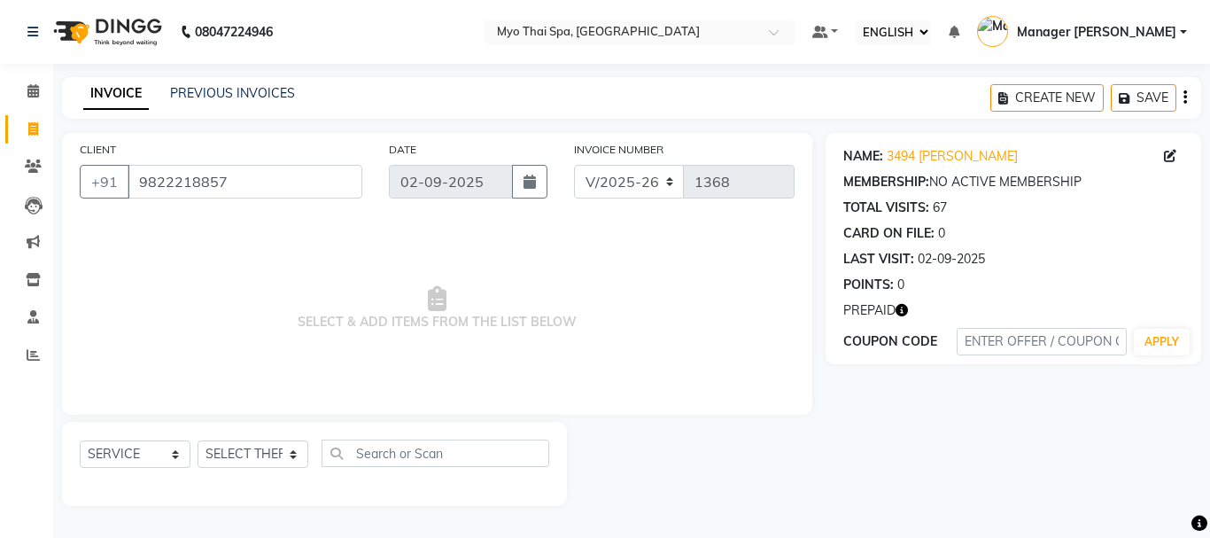
click at [170, 438] on div "SELECT SERVICE PRODUCT MEMBERSHIP PACKAGE VOUCHER PREPAID GIFT CARD SELECT THER…" at bounding box center [314, 464] width 505 height 84
click at [165, 453] on select "SELECT SERVICE PRODUCT MEMBERSHIP PACKAGE VOUCHER PREPAID GIFT CARD" at bounding box center [135, 453] width 111 height 27
select select "P"
click at [80, 440] on select "SELECT SERVICE PRODUCT MEMBERSHIP PACKAGE VOUCHER PREPAID GIFT CARD" at bounding box center [135, 453] width 111 height 27
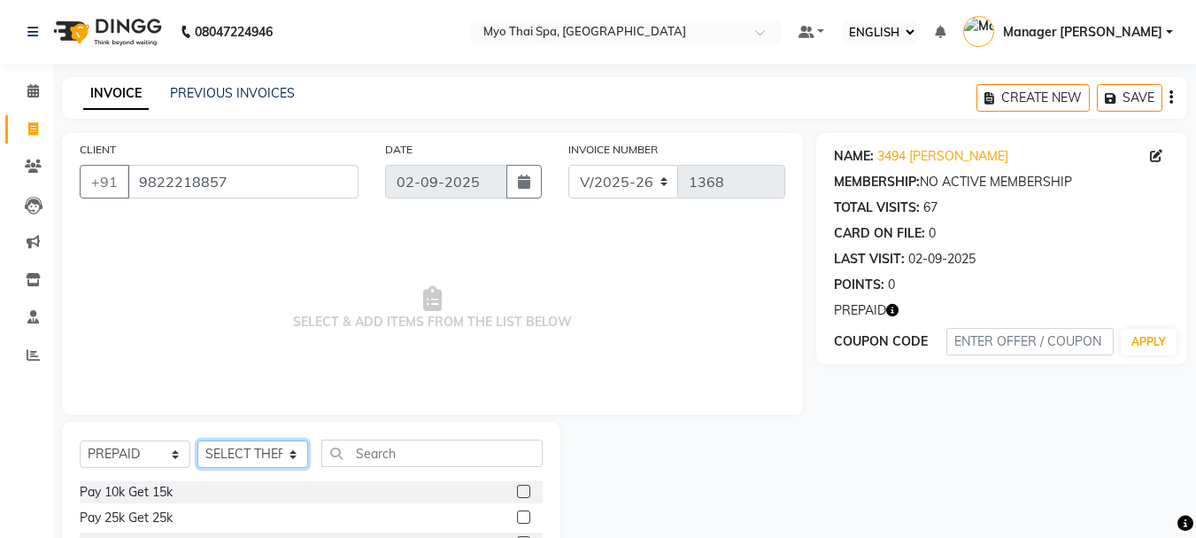
click at [273, 449] on select "SELECT THERAPIST [PERSON_NAME] MAMI Manager Amung Manager [PERSON_NAME] PIYANTI…" at bounding box center [252, 453] width 111 height 27
select select "35129"
click at [197, 440] on select "SELECT THERAPIST [PERSON_NAME] MAMI Manager Amung Manager [PERSON_NAME] PIYANTI…" at bounding box center [252, 453] width 111 height 27
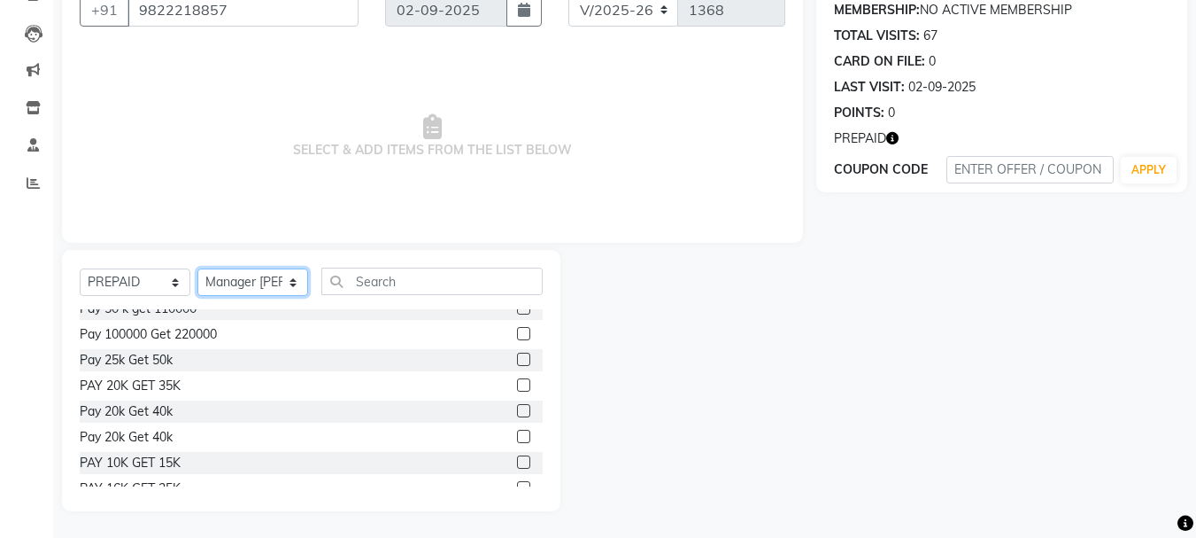
scroll to position [177, 0]
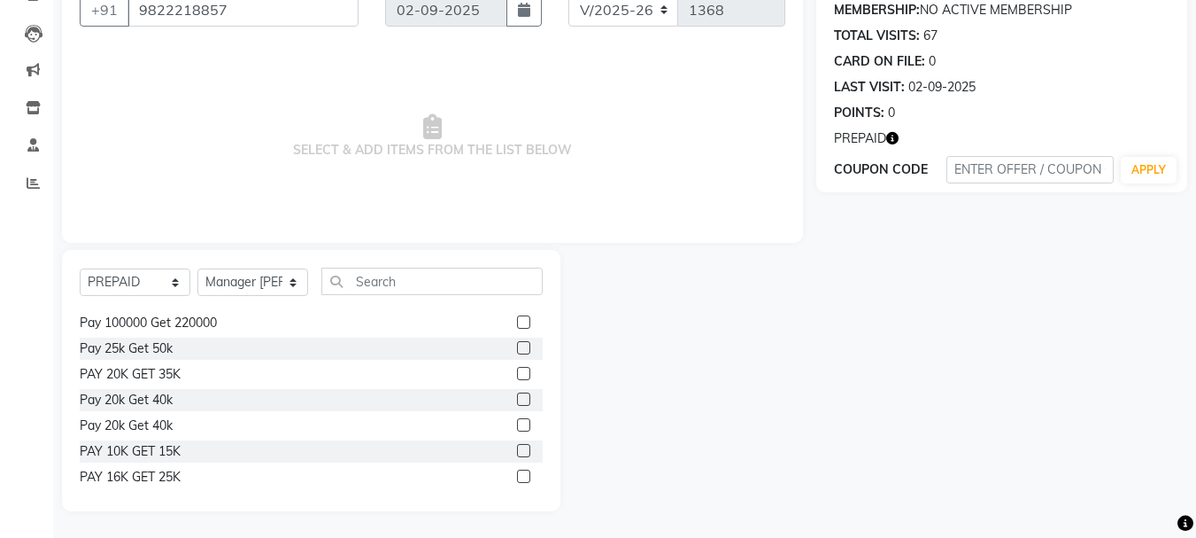
click at [517, 344] on label at bounding box center [523, 347] width 13 height 13
click at [517, 344] on input "checkbox" at bounding box center [523, 349] width 12 height 12
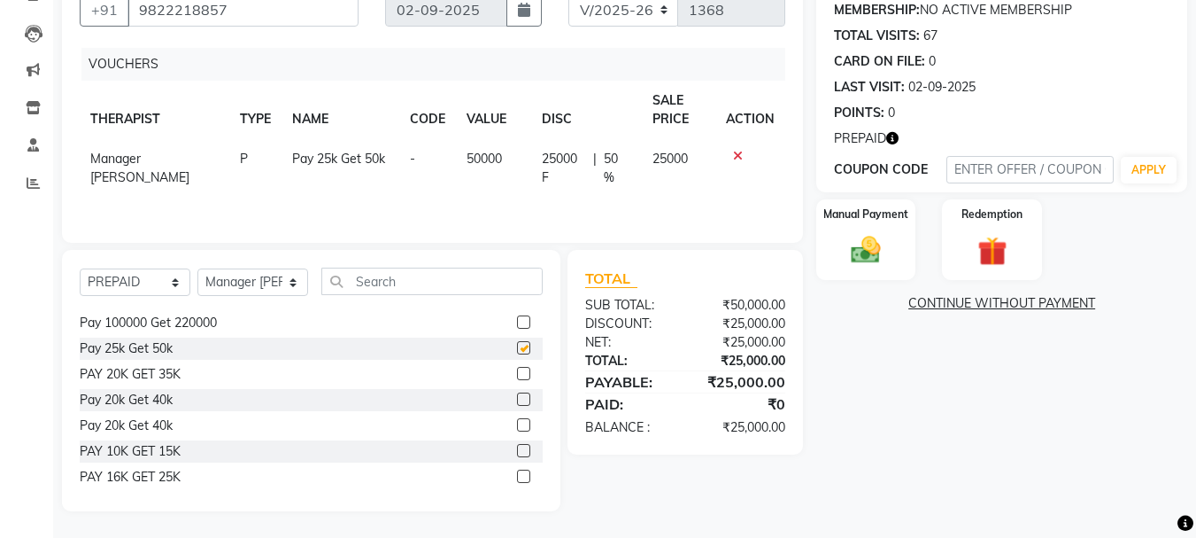
checkbox input "false"
click at [873, 238] on img at bounding box center [866, 250] width 50 height 35
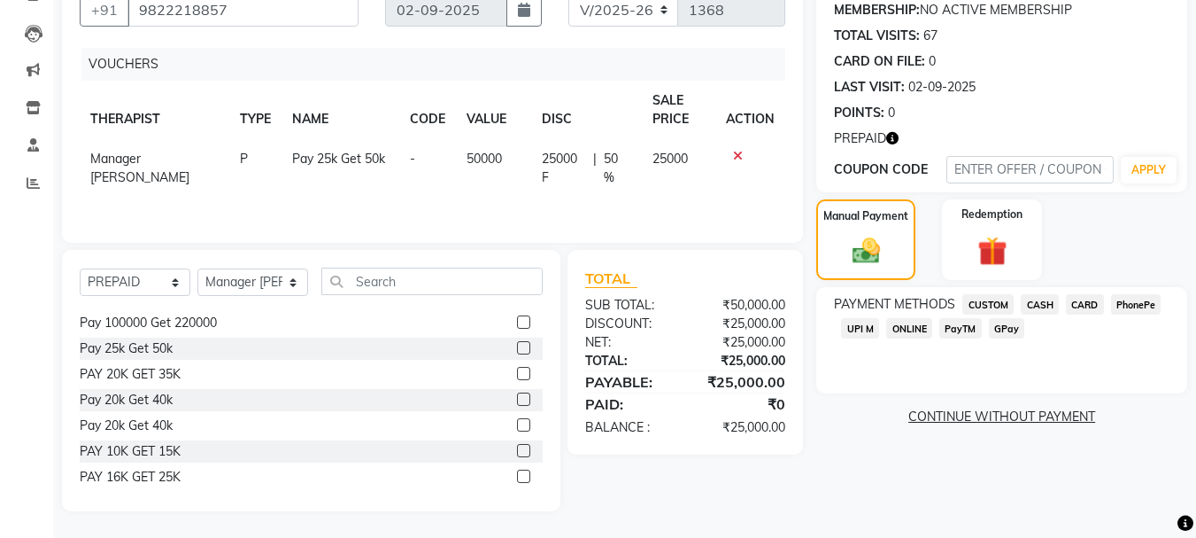
click at [1002, 307] on span "CUSTOM" at bounding box center [988, 304] width 51 height 20
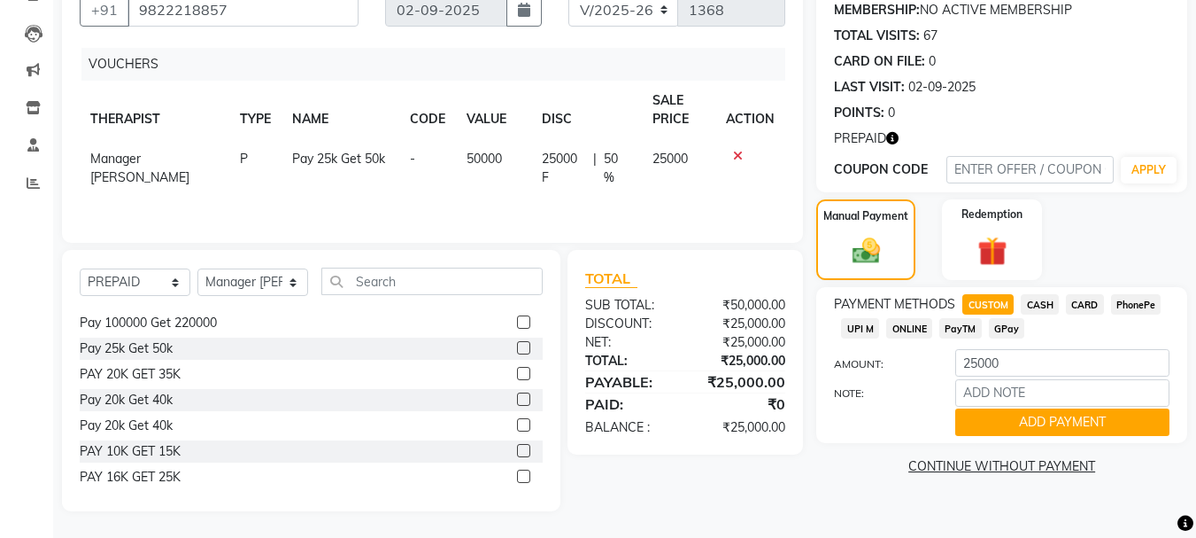
click at [985, 303] on span "CUSTOM" at bounding box center [988, 304] width 51 height 20
click at [1046, 303] on span "CASH" at bounding box center [1040, 304] width 38 height 20
click at [859, 427] on div at bounding box center [881, 421] width 120 height 27
click at [1041, 419] on button "ADD PAYMENT" at bounding box center [1063, 421] width 214 height 27
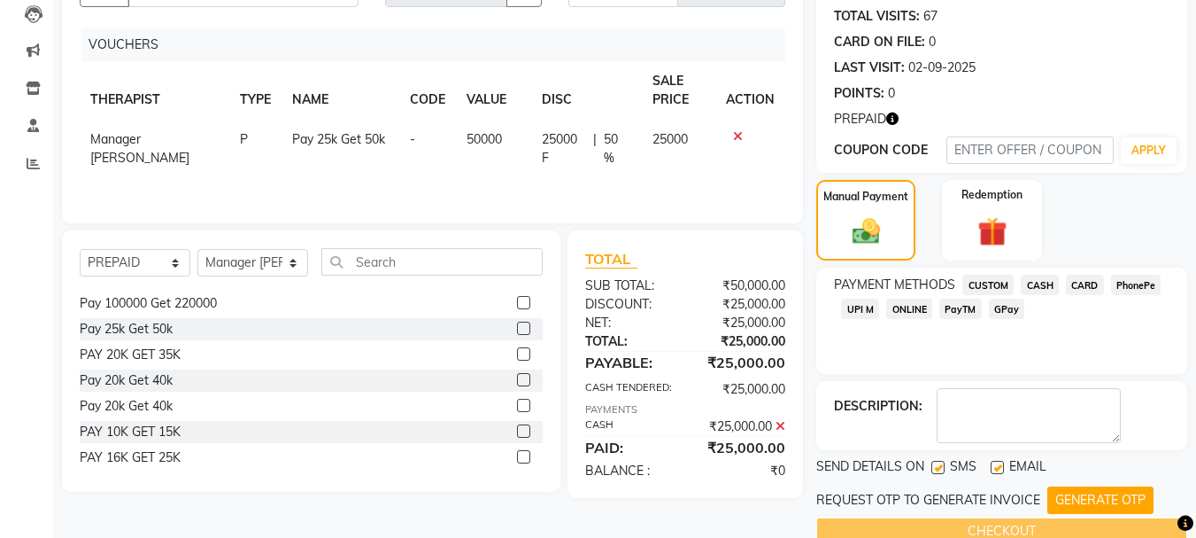
scroll to position [225, 0]
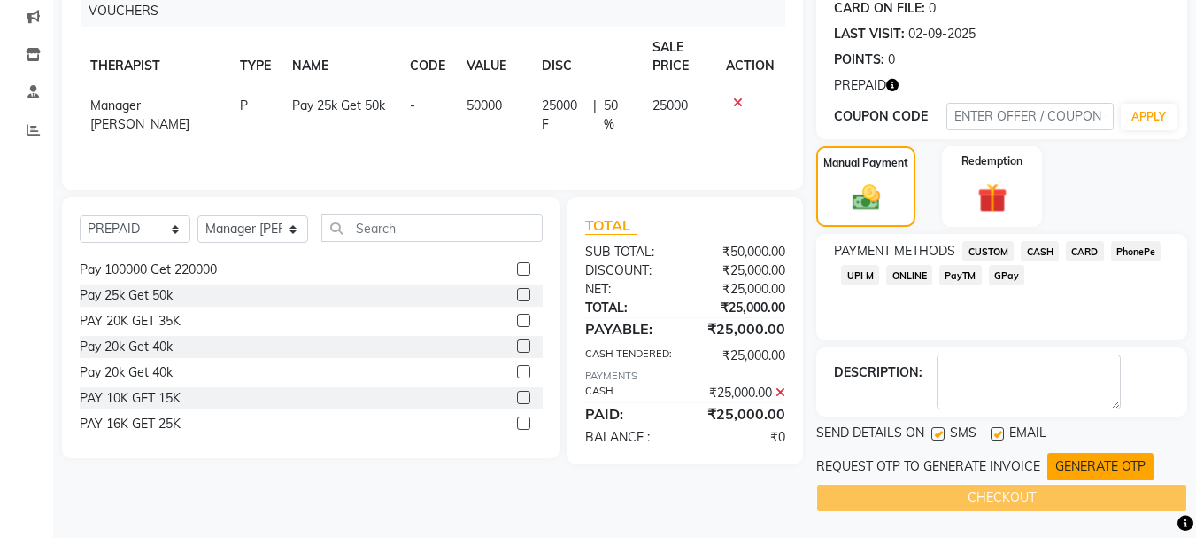
click at [1071, 461] on button "GENERATE OTP" at bounding box center [1101, 466] width 106 height 27
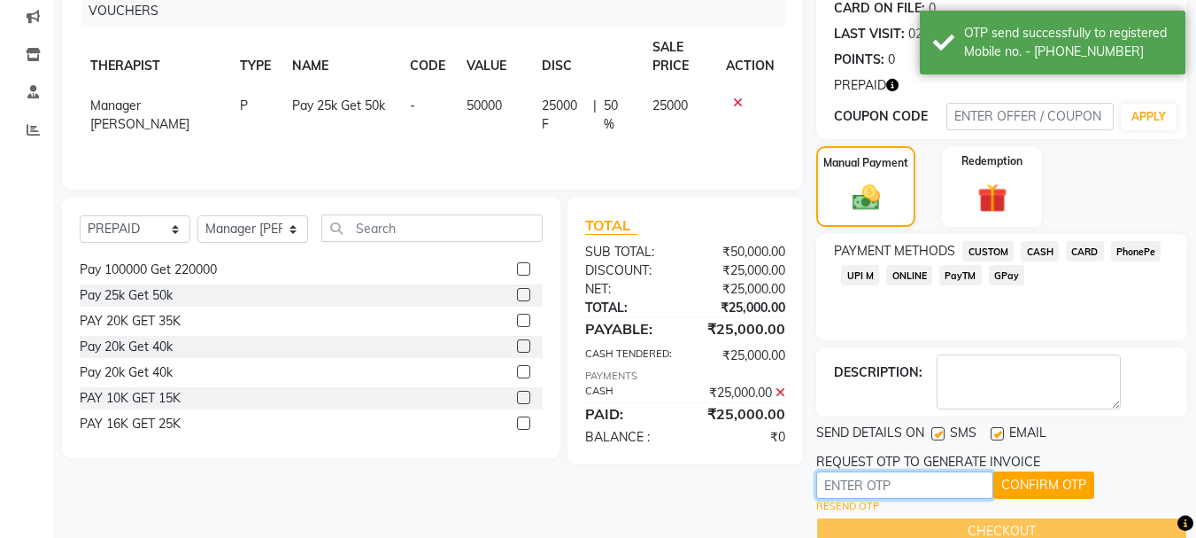
click at [866, 484] on input "text" at bounding box center [905, 484] width 177 height 27
type input "6746"
click at [1036, 482] on button "CONFIRM OTP" at bounding box center [1044, 484] width 101 height 27
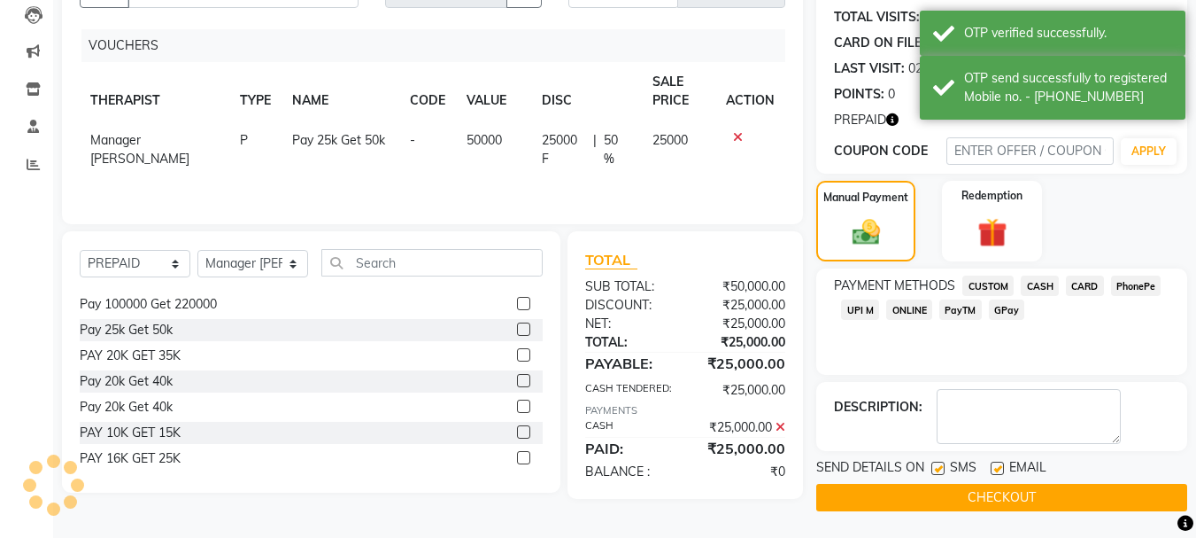
scroll to position [190, 0]
drag, startPoint x: 952, startPoint y: 499, endPoint x: 941, endPoint y: 497, distance: 11.0
click at [943, 497] on button "CHECKOUT" at bounding box center [1002, 497] width 371 height 27
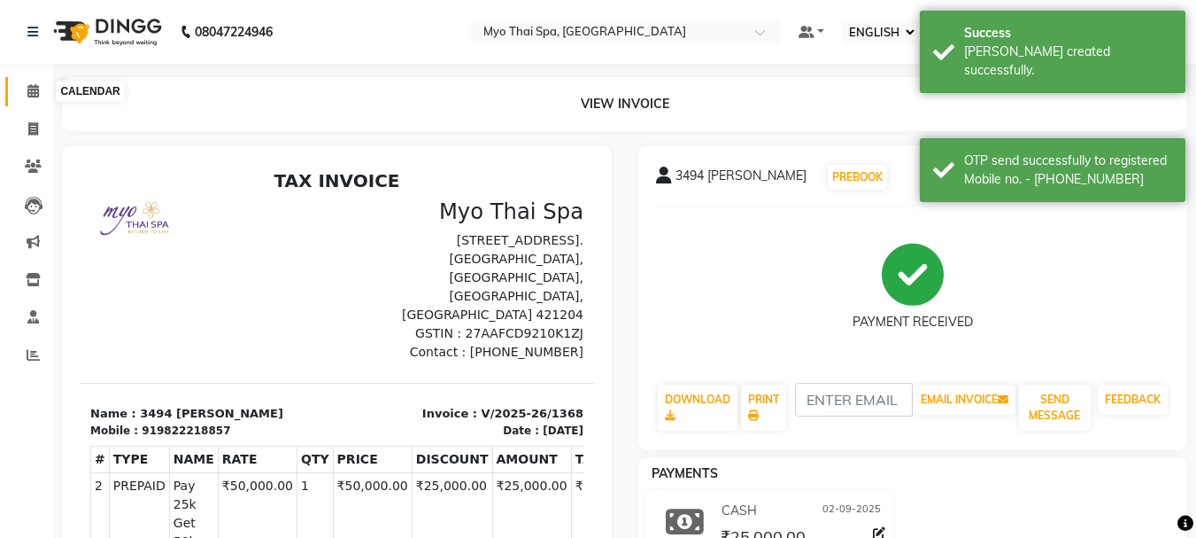
click at [46, 88] on span at bounding box center [33, 91] width 31 height 20
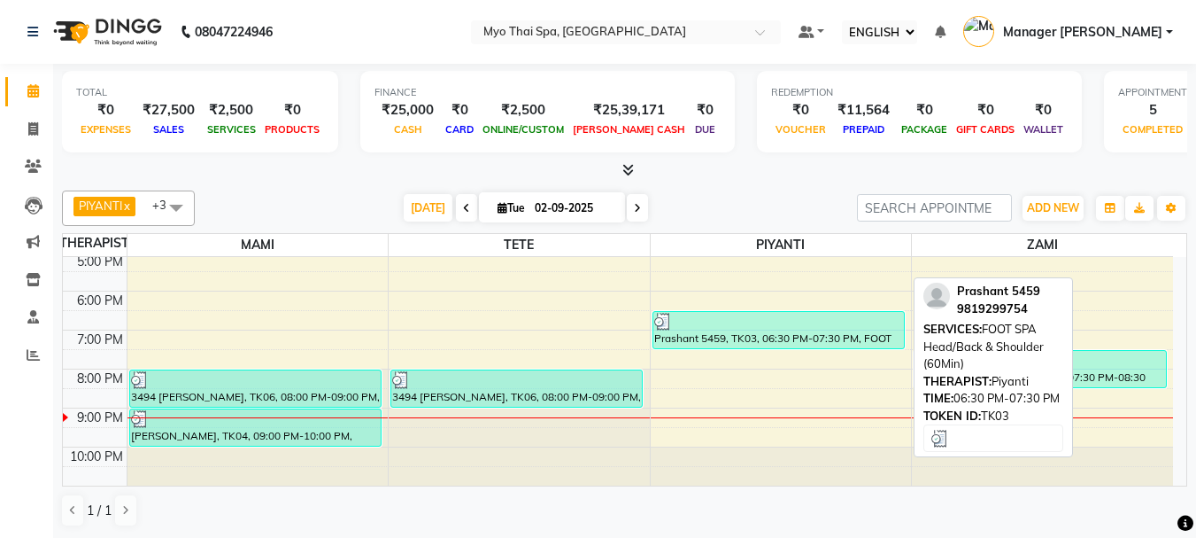
scroll to position [1, 0]
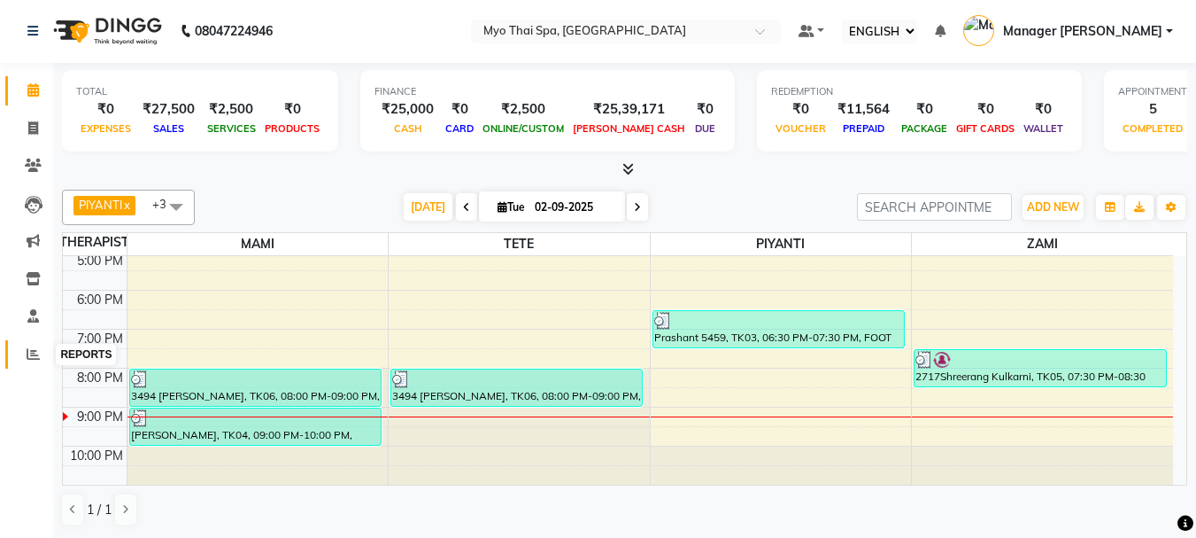
click at [39, 344] on span at bounding box center [33, 354] width 31 height 20
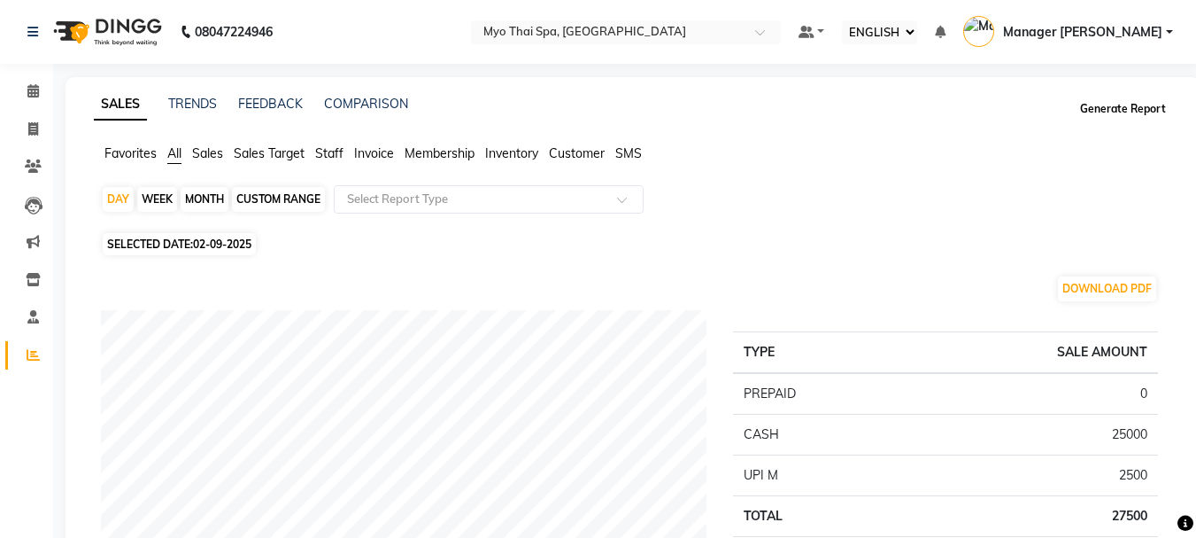
click at [1105, 98] on button "Generate Report" at bounding box center [1123, 109] width 95 height 25
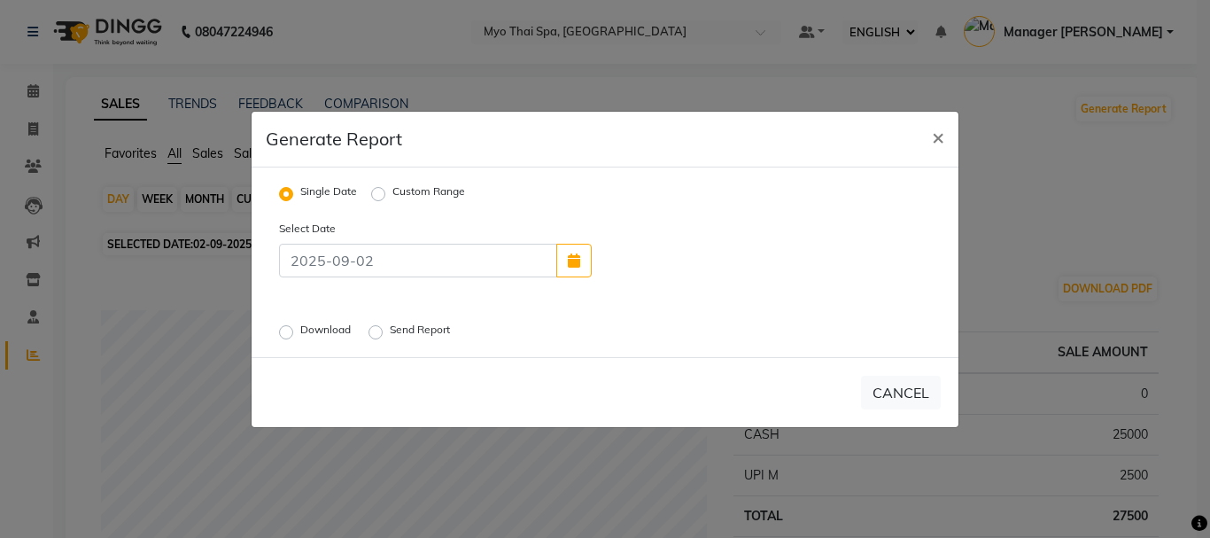
click at [300, 331] on label "Download" at bounding box center [327, 331] width 54 height 21
click at [290, 331] on input "Download" at bounding box center [288, 331] width 12 height 12
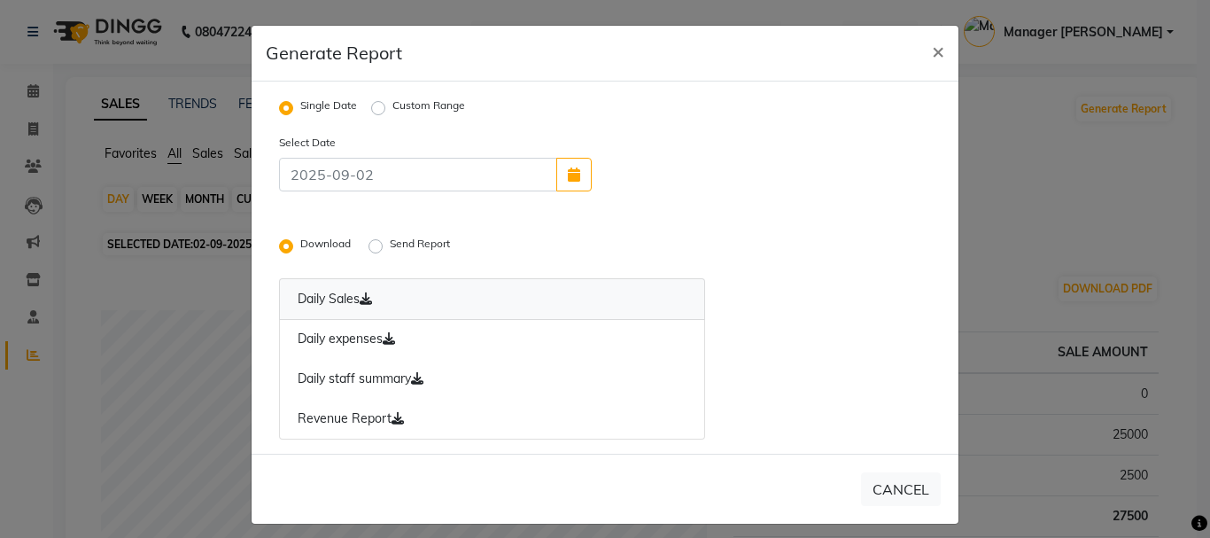
click at [334, 289] on link "Daily Sales" at bounding box center [492, 299] width 426 height 42
click at [939, 56] on button "×" at bounding box center [937, 51] width 41 height 50
radio input "false"
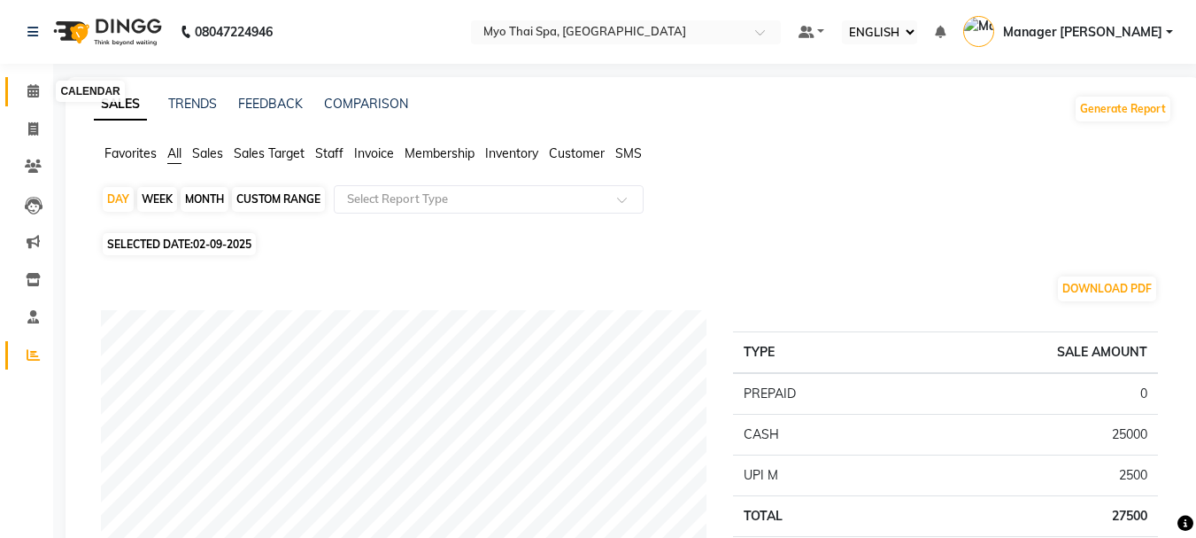
click at [27, 83] on span at bounding box center [33, 91] width 31 height 20
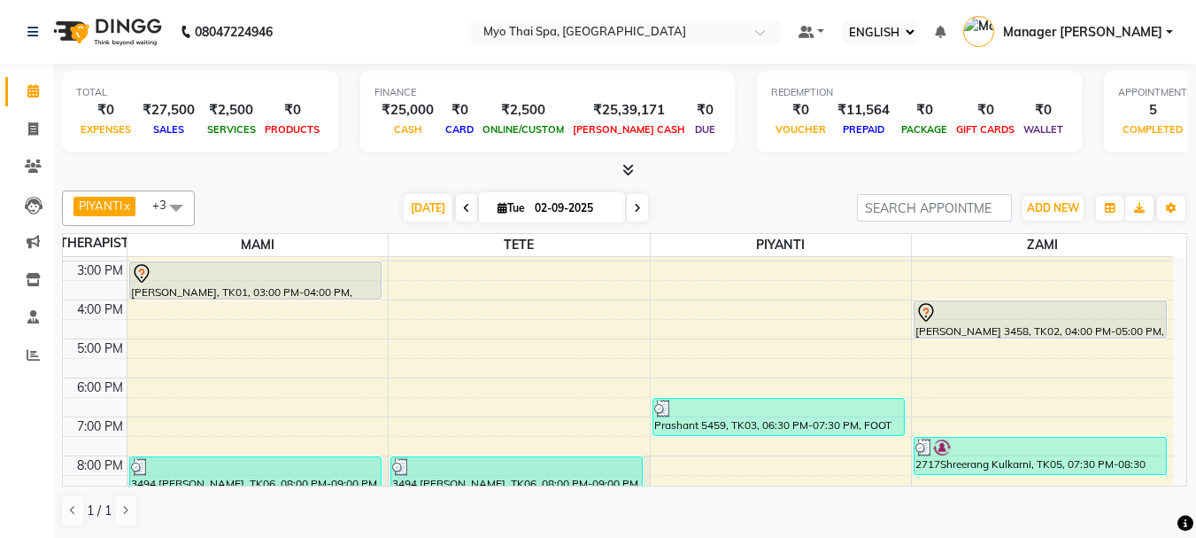
scroll to position [316, 0]
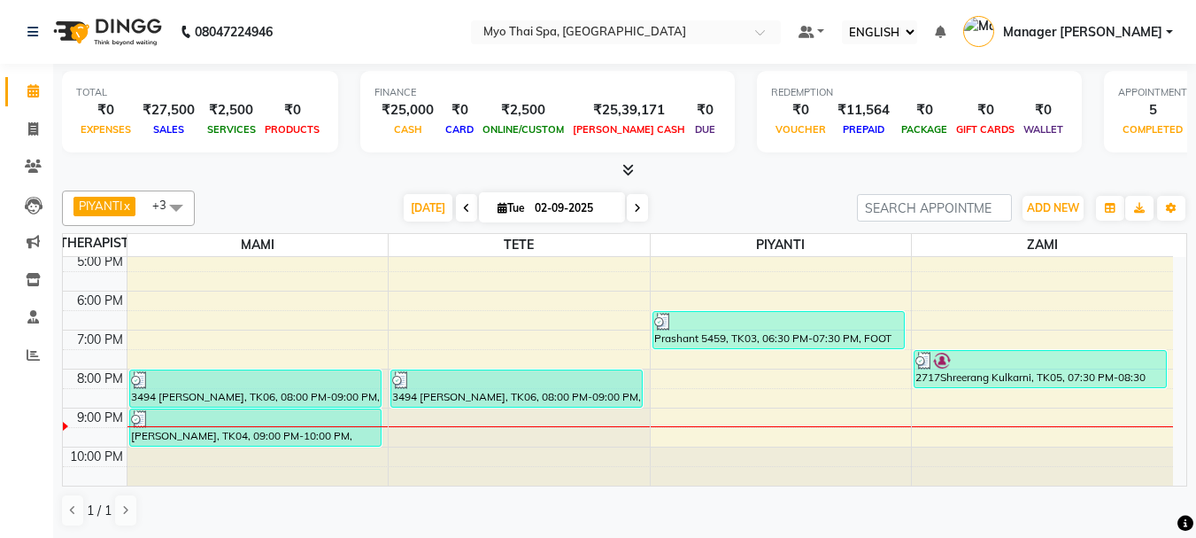
click at [634, 210] on icon at bounding box center [637, 208] width 7 height 11
type input "[DATE]"
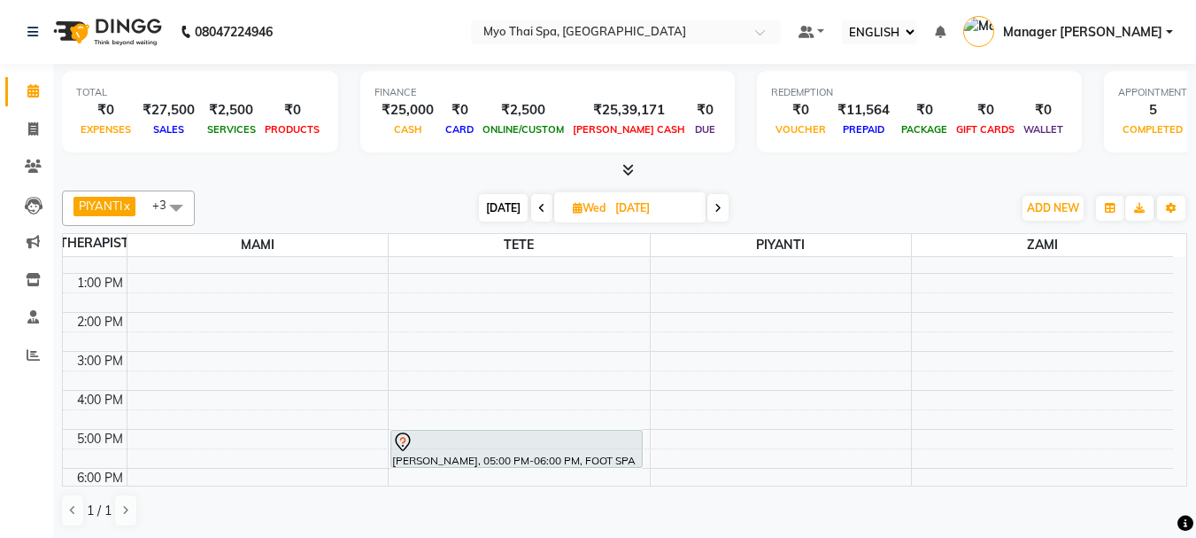
scroll to position [228, 0]
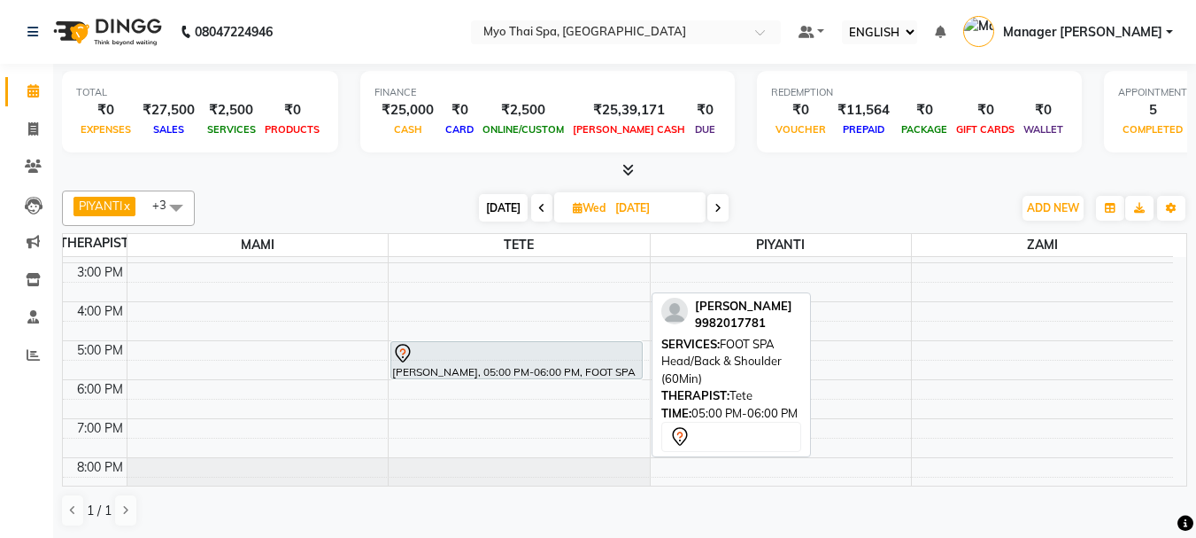
click at [463, 366] on div "[PERSON_NAME], 05:00 PM-06:00 PM, FOOT SPA Head/Back & Shoulder (60Min)" at bounding box center [516, 360] width 251 height 36
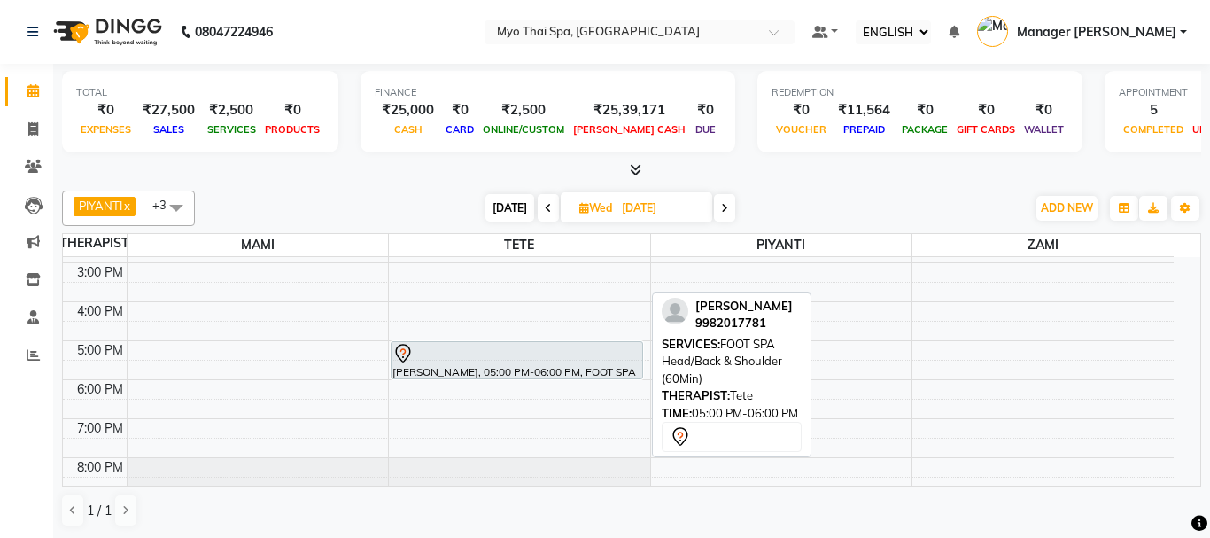
select select "7"
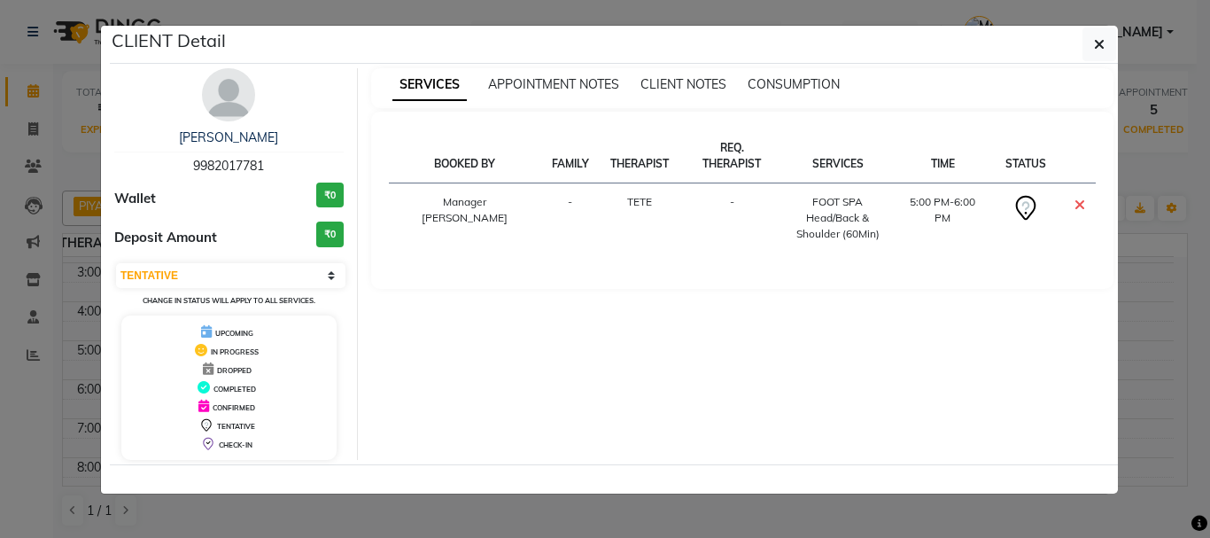
drag, startPoint x: 189, startPoint y: 160, endPoint x: 273, endPoint y: 162, distance: 84.1
click at [273, 162] on div "[PERSON_NAME] 9982017781" at bounding box center [228, 151] width 229 height 47
copy span "9982017781"
click at [1091, 35] on button "button" at bounding box center [1099, 44] width 34 height 34
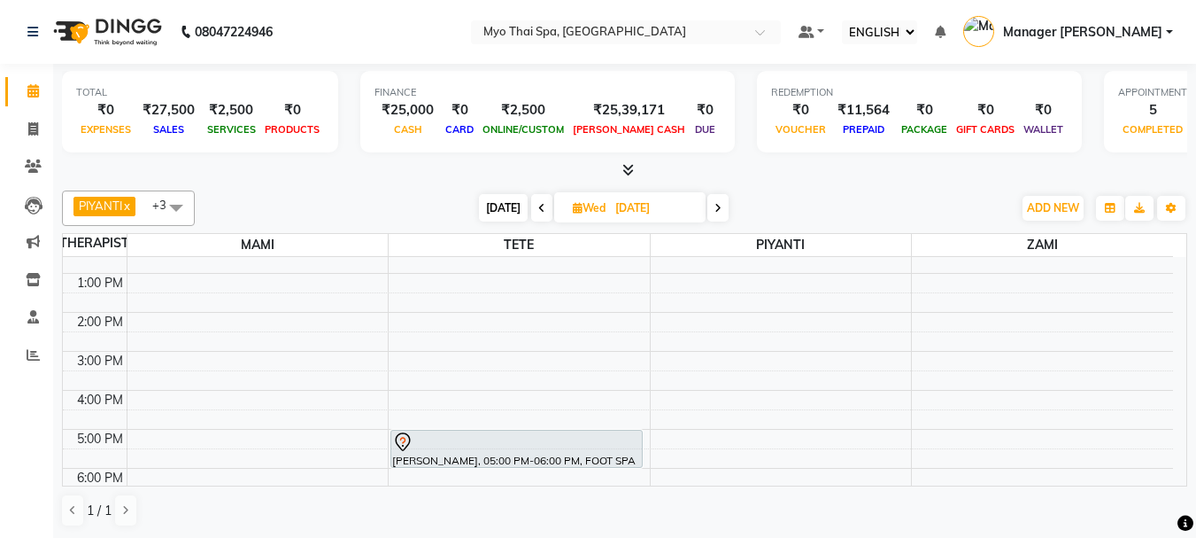
click at [536, 210] on span at bounding box center [541, 207] width 21 height 27
type input "02-09-2025"
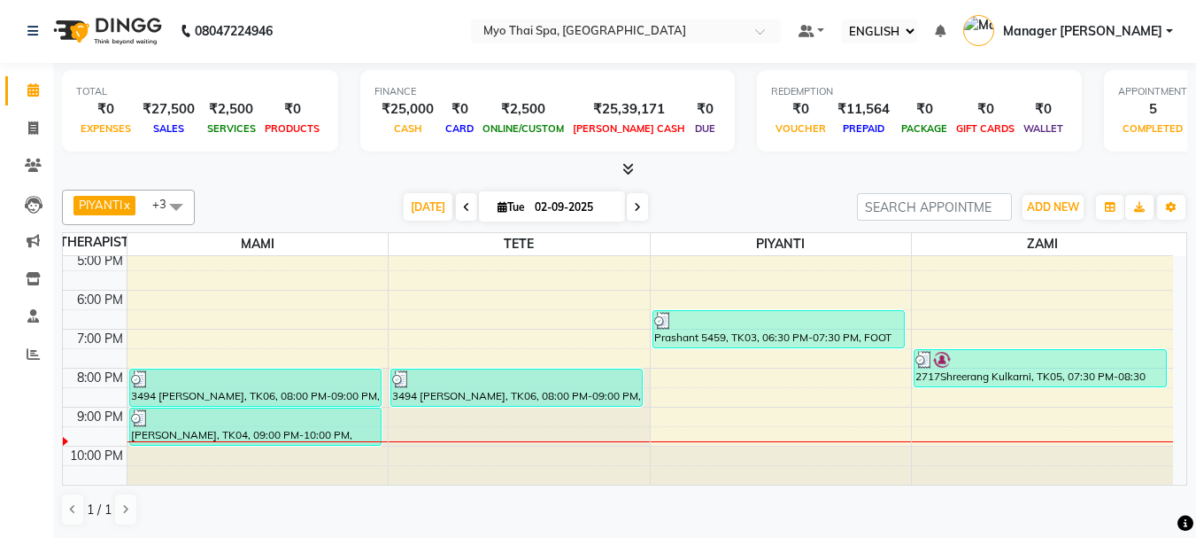
scroll to position [139, 0]
